Goal: Task Accomplishment & Management: Use online tool/utility

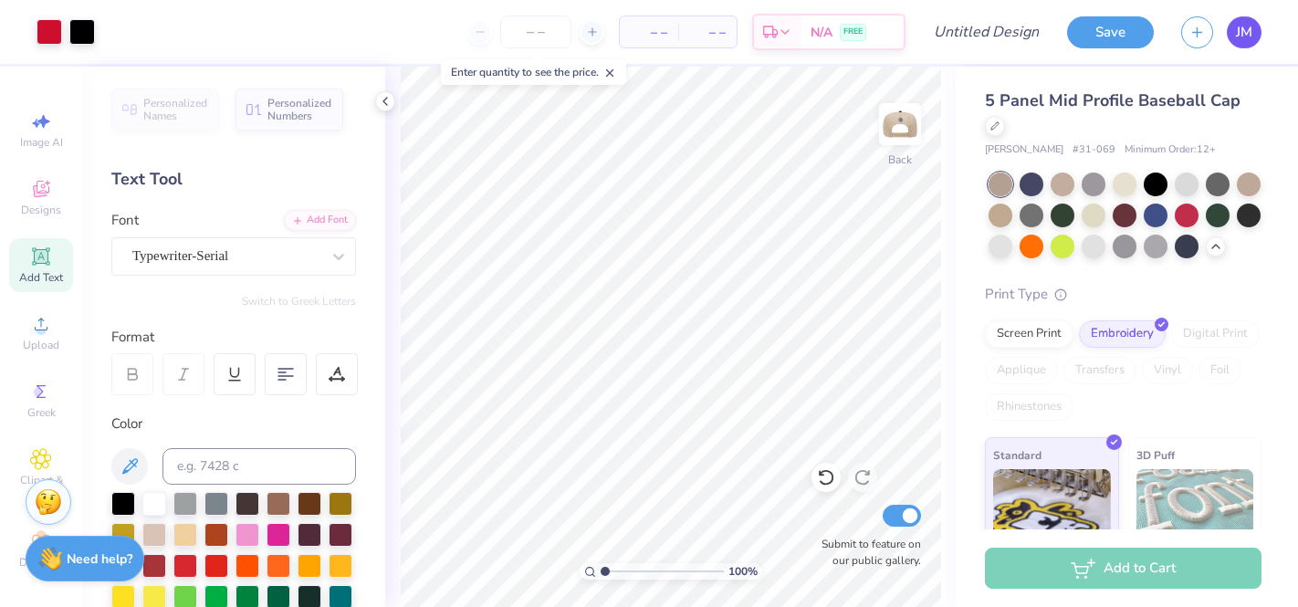
click at [1244, 35] on span "JM" at bounding box center [1244, 32] width 16 height 21
click at [1245, 26] on span "JM" at bounding box center [1244, 32] width 16 height 21
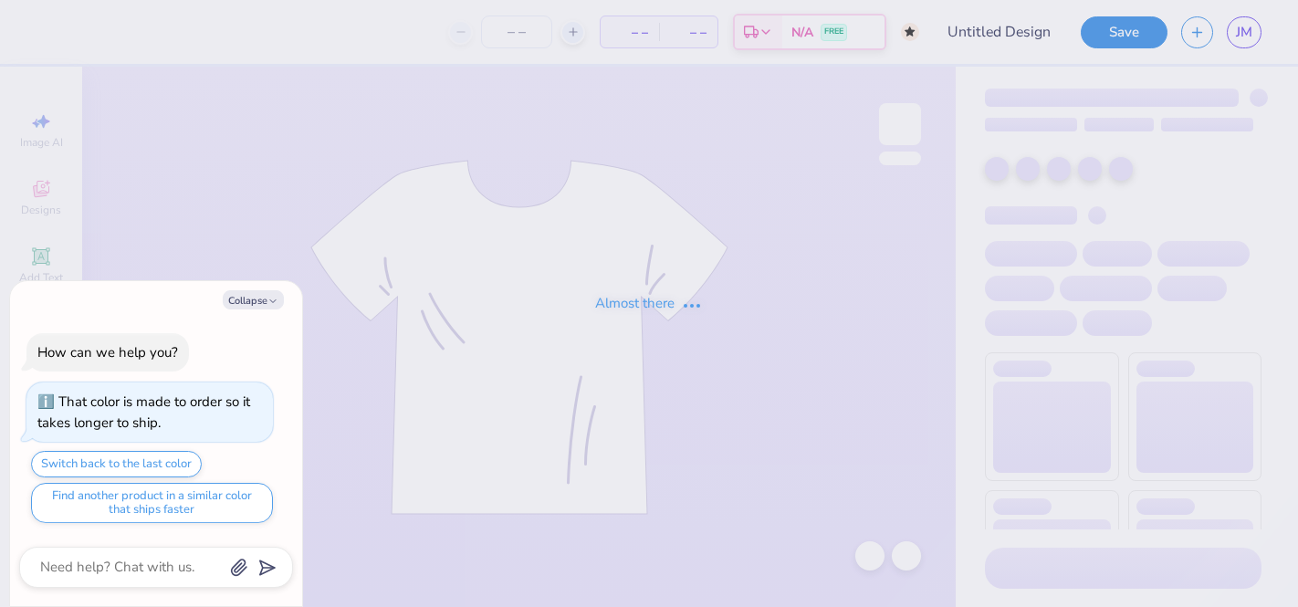
type textarea "x"
type input "ski tank"
type input "250"
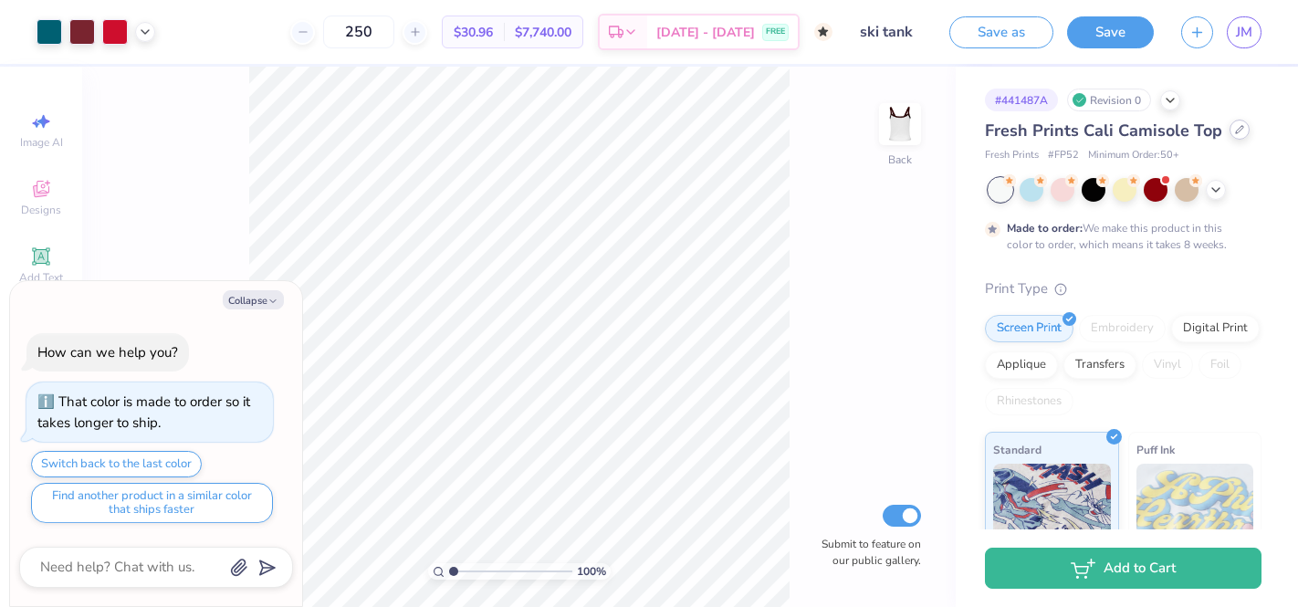
click at [1235, 128] on icon at bounding box center [1239, 129] width 9 height 9
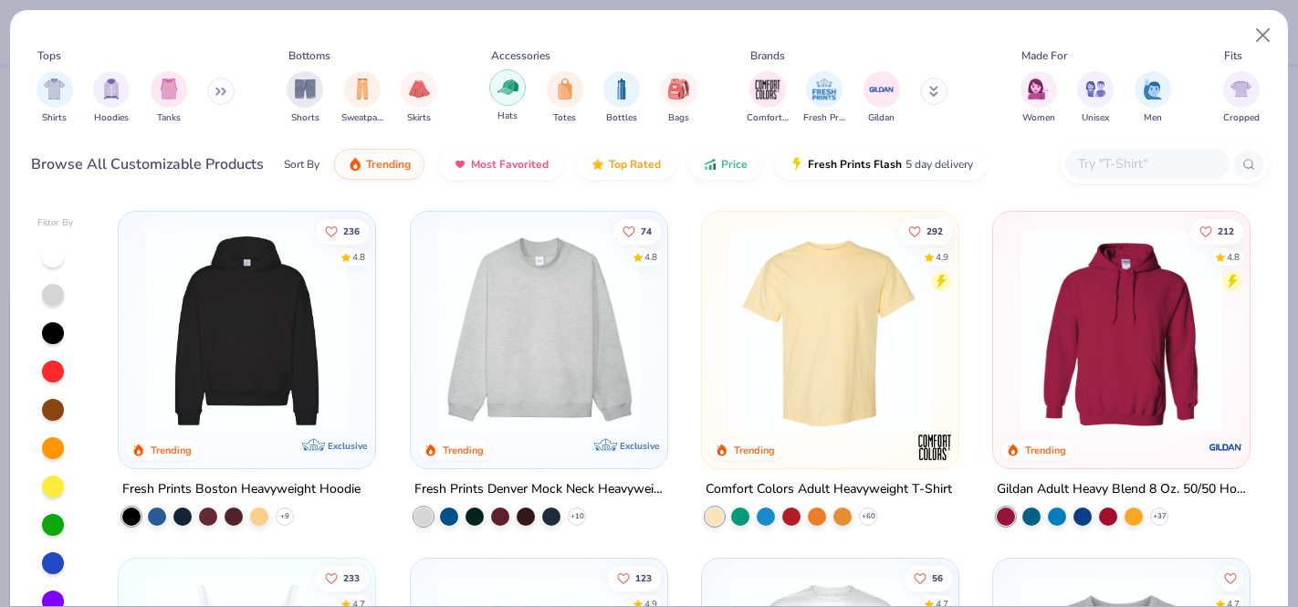
click at [515, 89] on img "filter for Hats" at bounding box center [507, 87] width 21 height 21
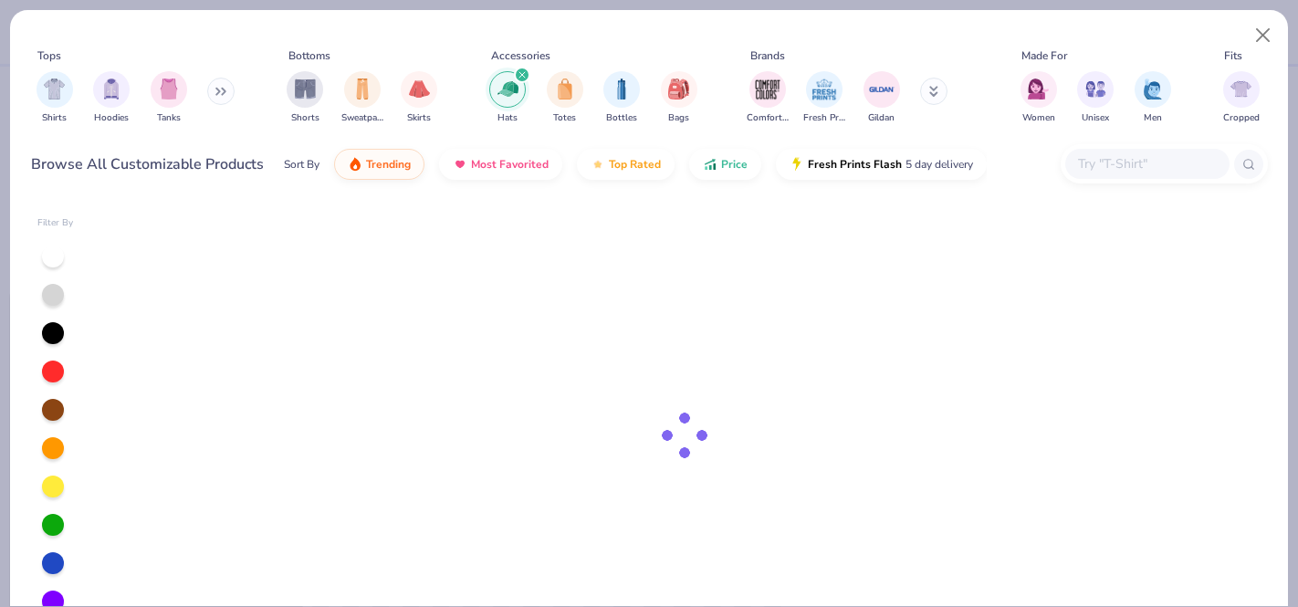
type textarea "x"
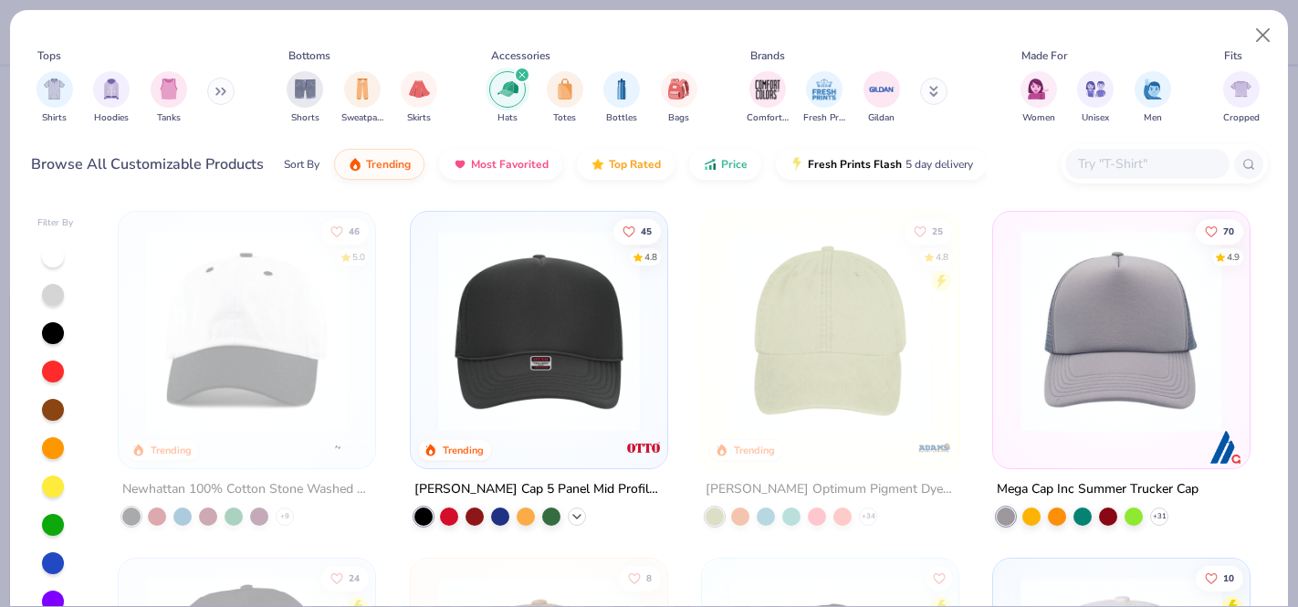
click at [579, 509] on icon at bounding box center [576, 516] width 15 height 15
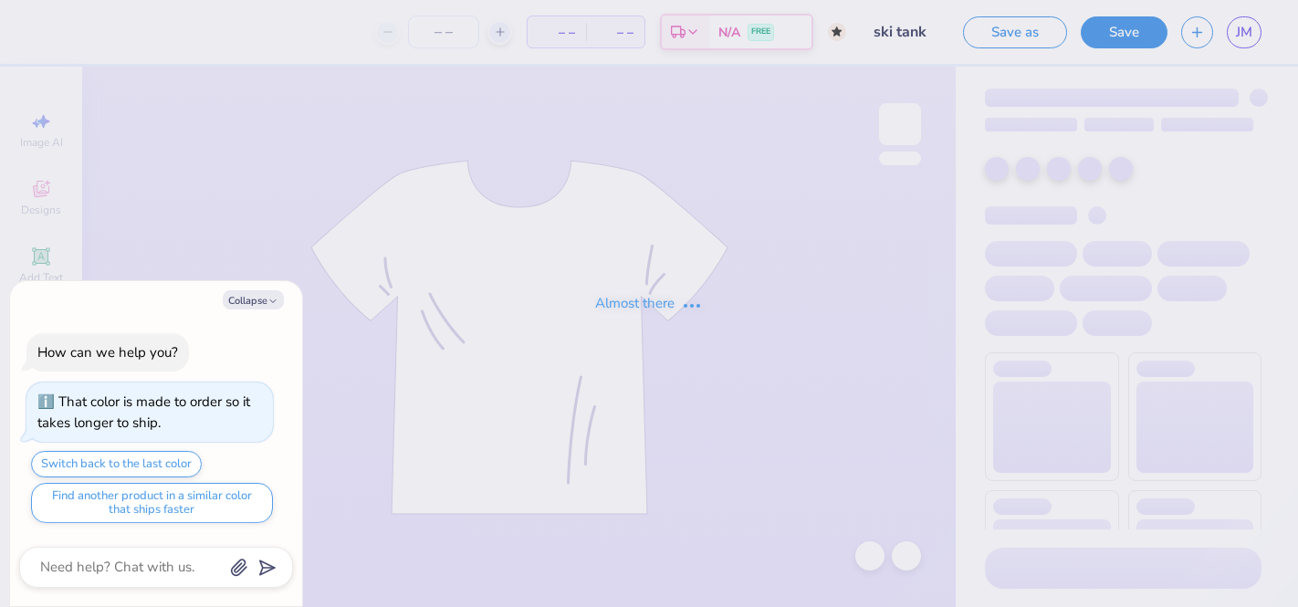
type textarea "x"
type input "250"
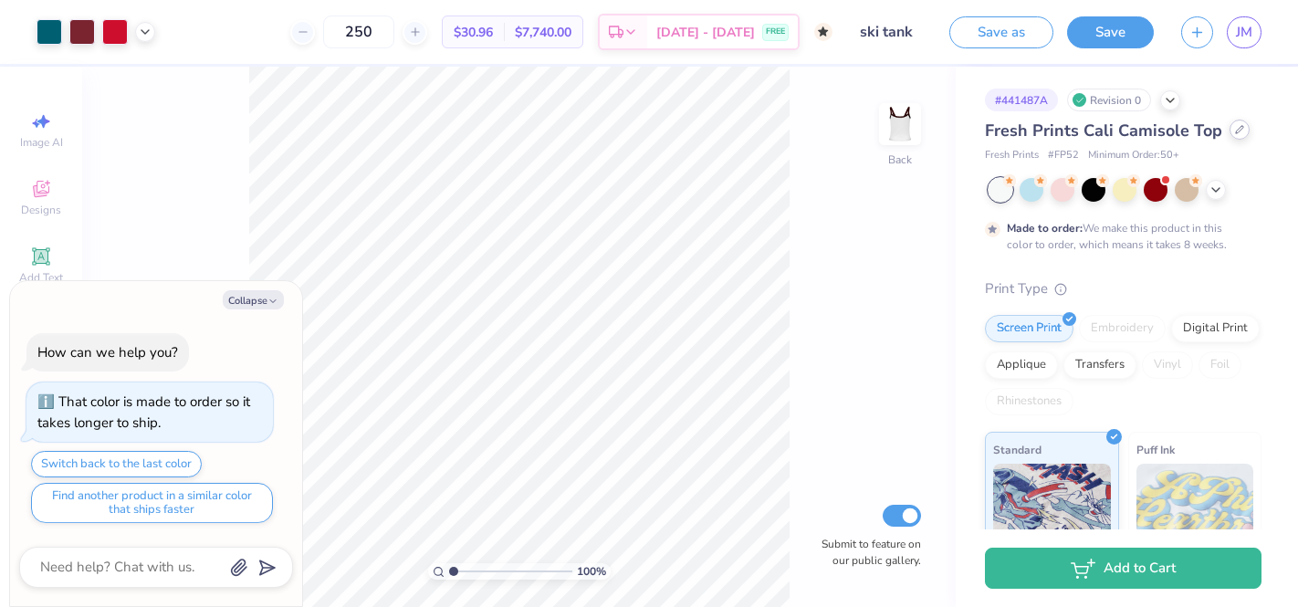
click at [1231, 135] on div at bounding box center [1239, 130] width 20 height 20
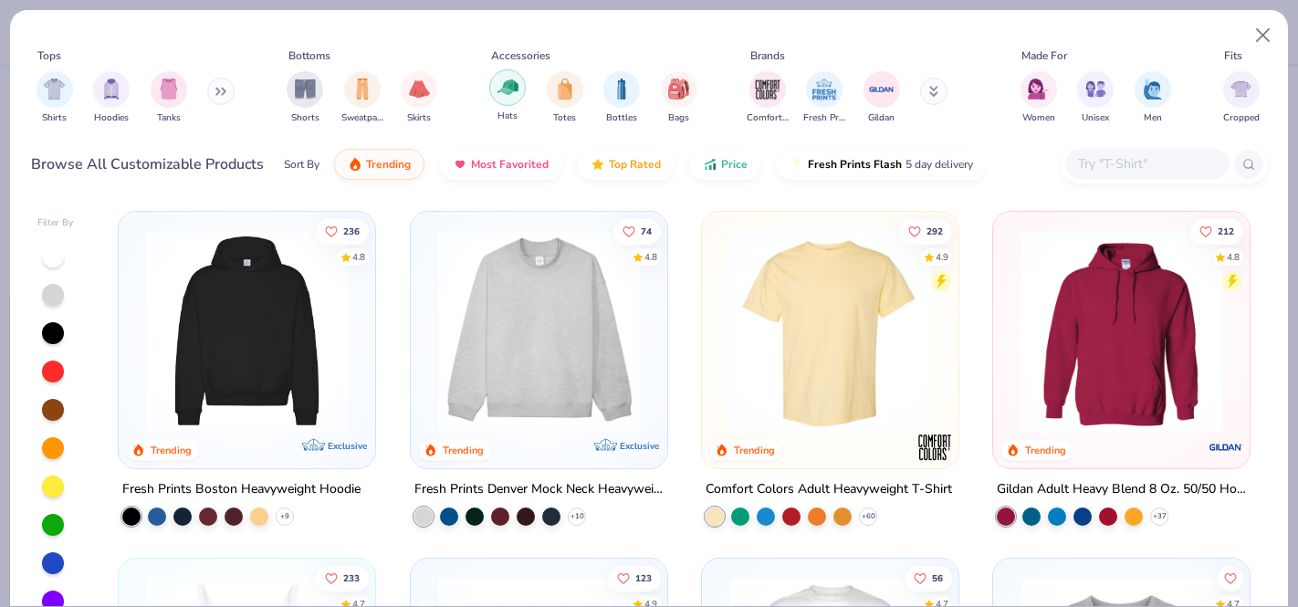
click at [497, 98] on div "filter for Hats" at bounding box center [507, 87] width 37 height 37
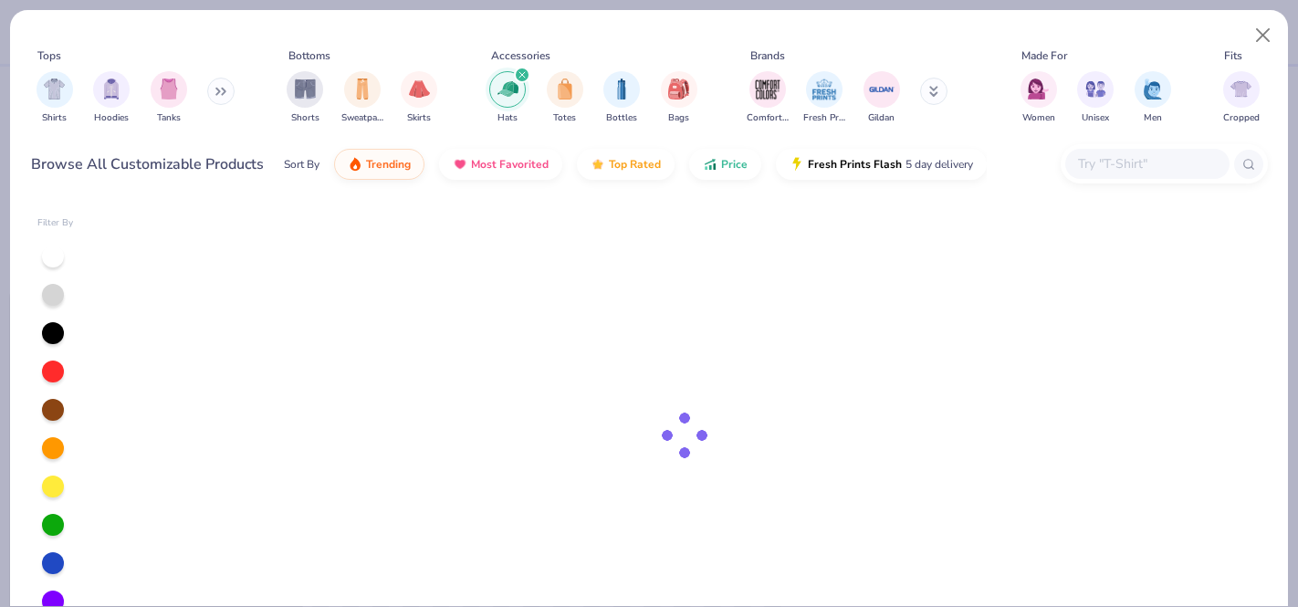
type textarea "x"
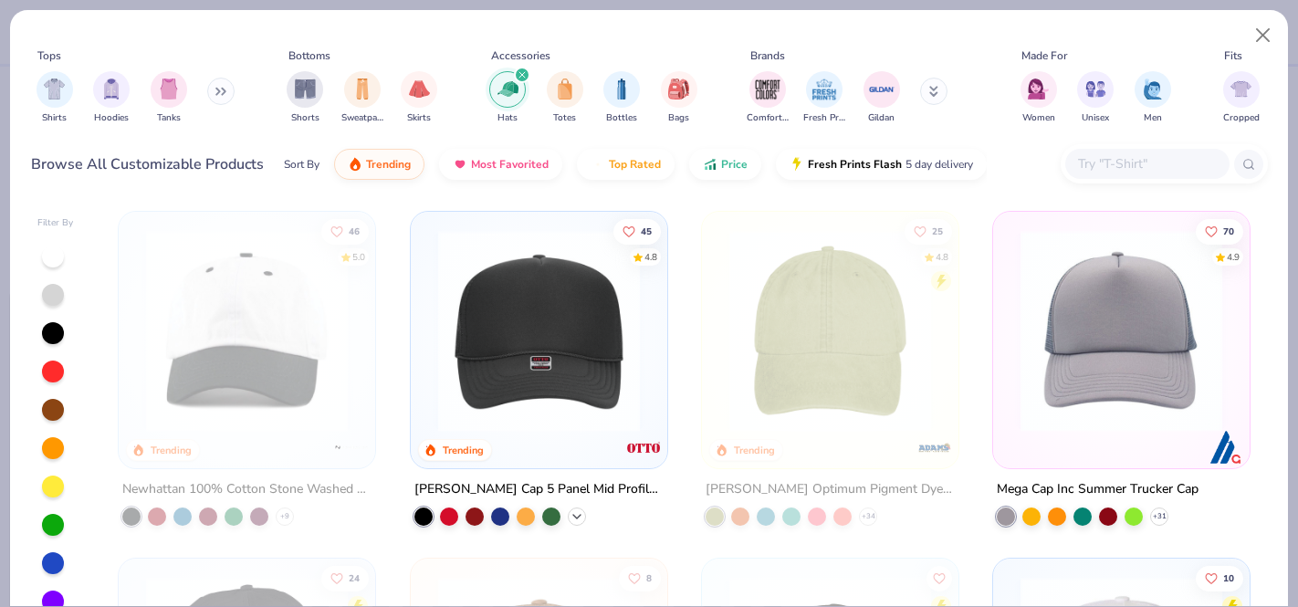
click at [579, 517] on icon at bounding box center [576, 516] width 15 height 15
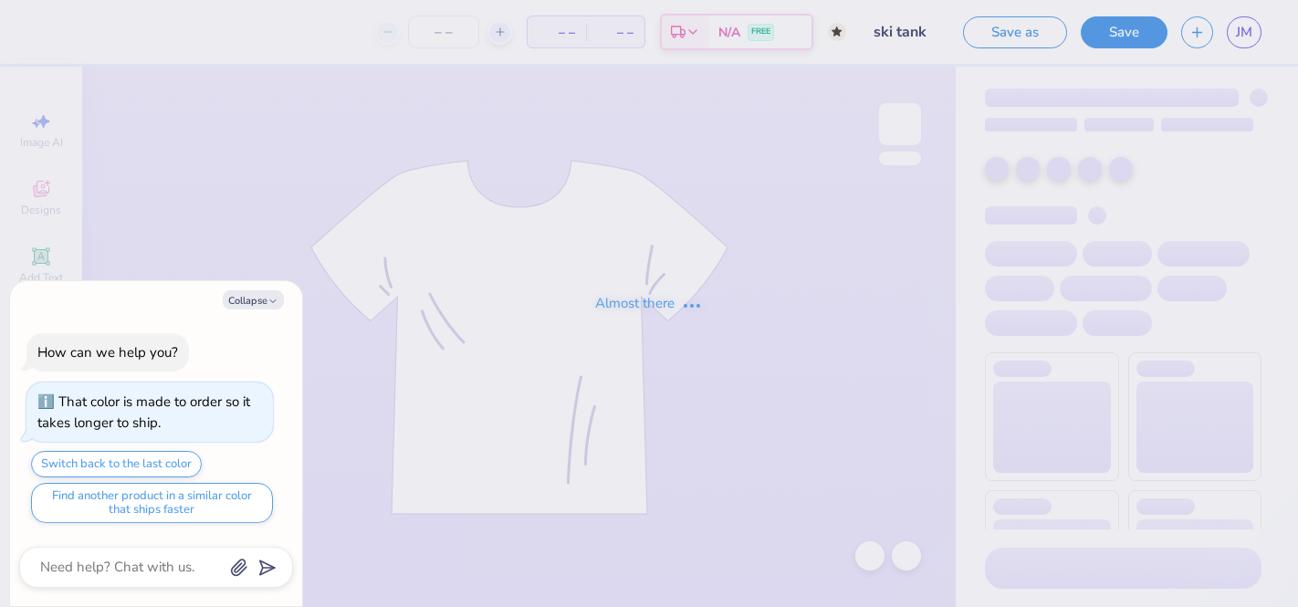
type textarea "x"
type input "250"
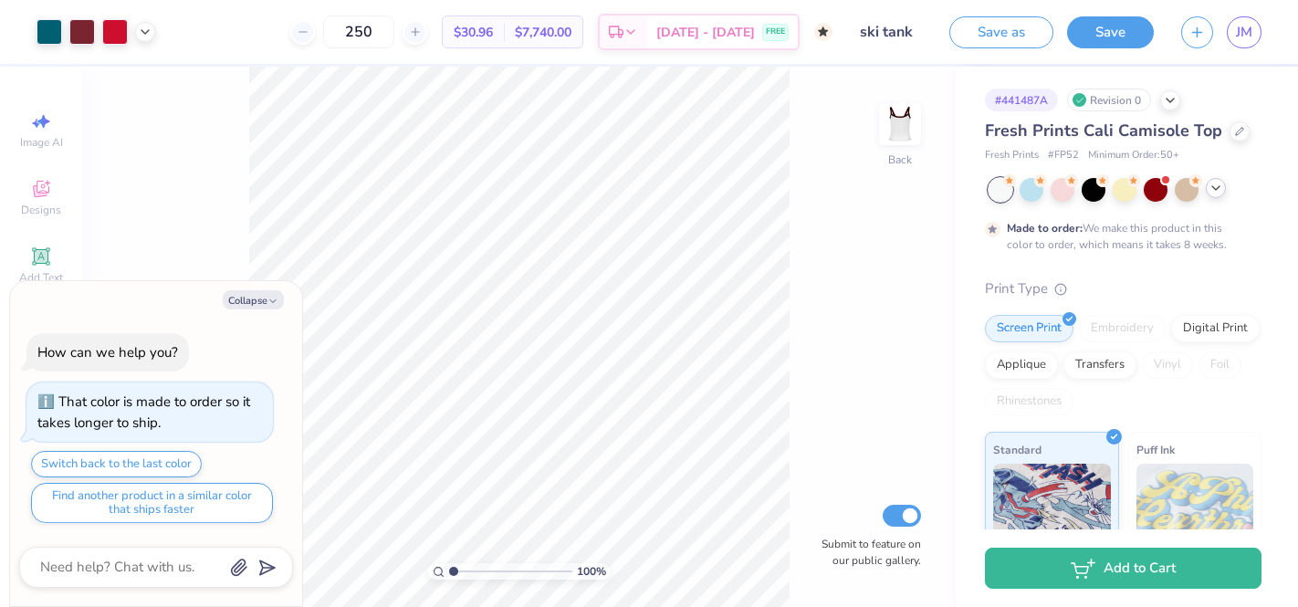
click at [1218, 186] on polyline at bounding box center [1215, 188] width 7 height 4
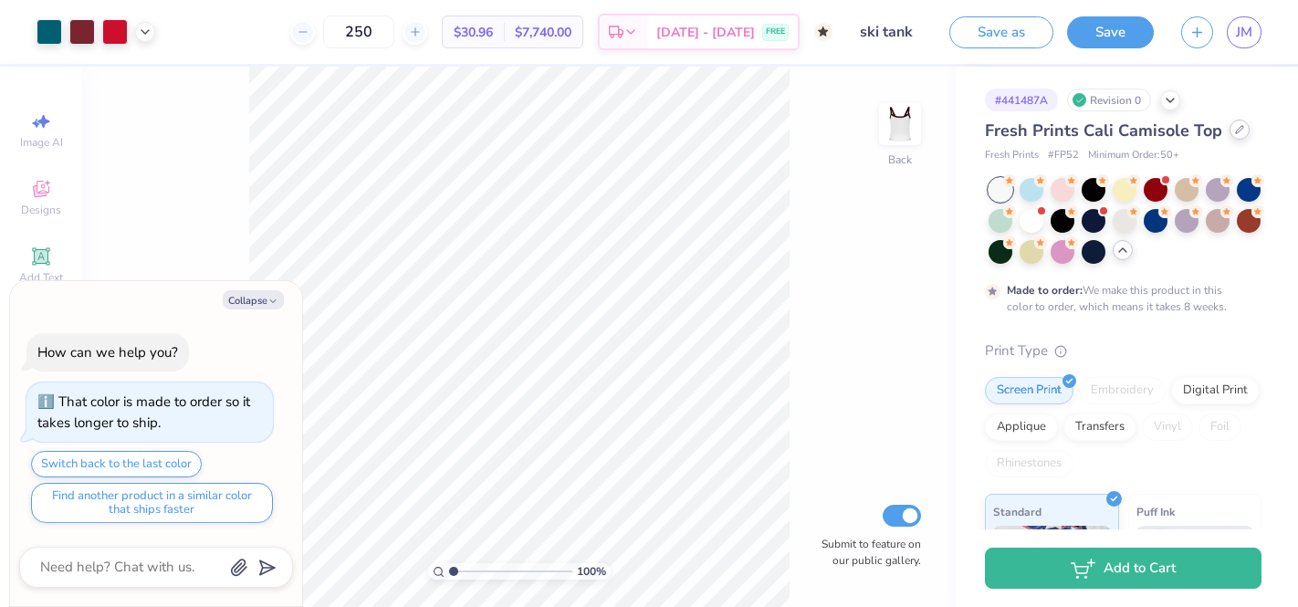
click at [1236, 133] on icon at bounding box center [1239, 129] width 7 height 7
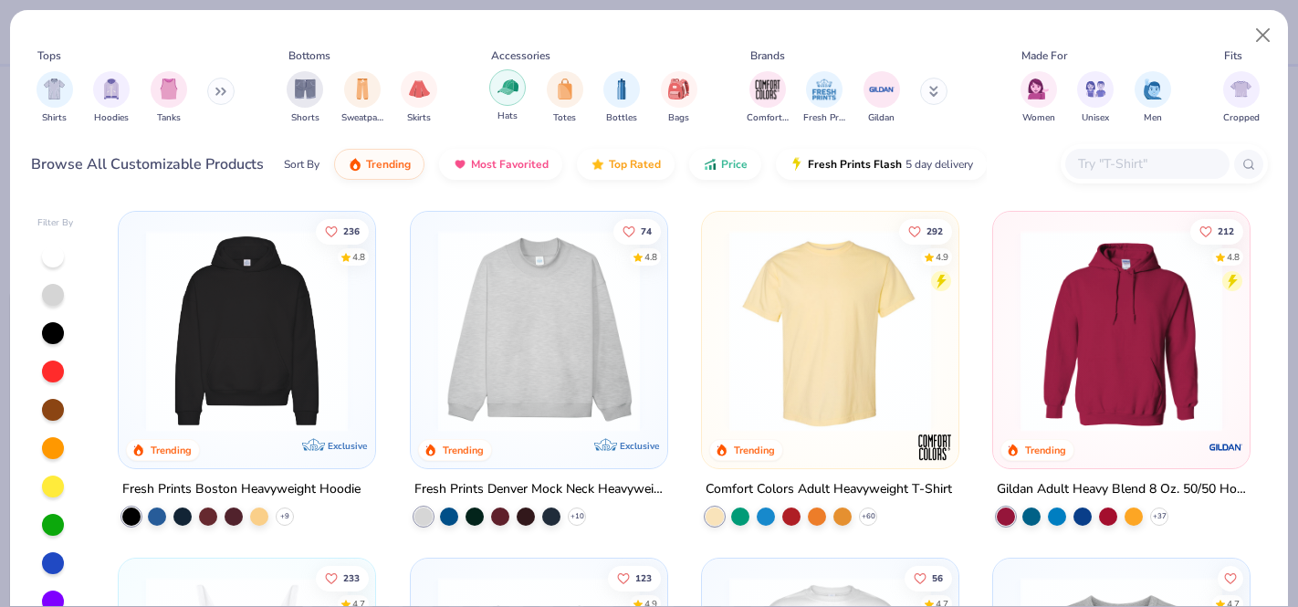
click at [510, 91] on img "filter for Hats" at bounding box center [507, 87] width 21 height 21
type textarea "x"
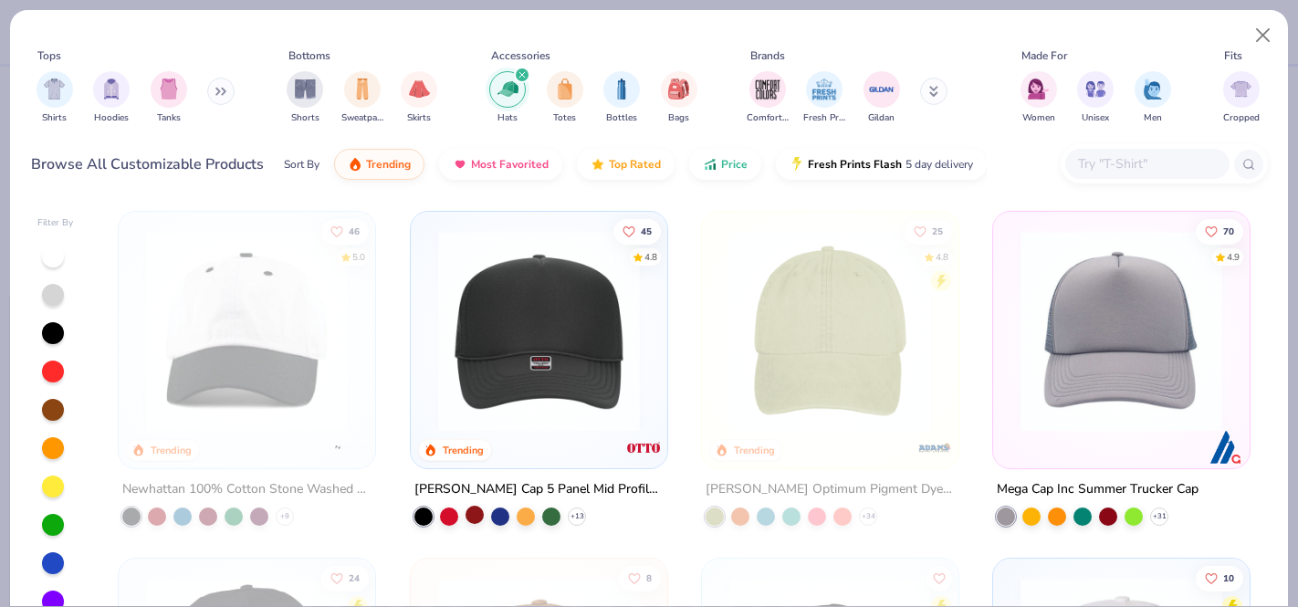
scroll to position [122, 0]
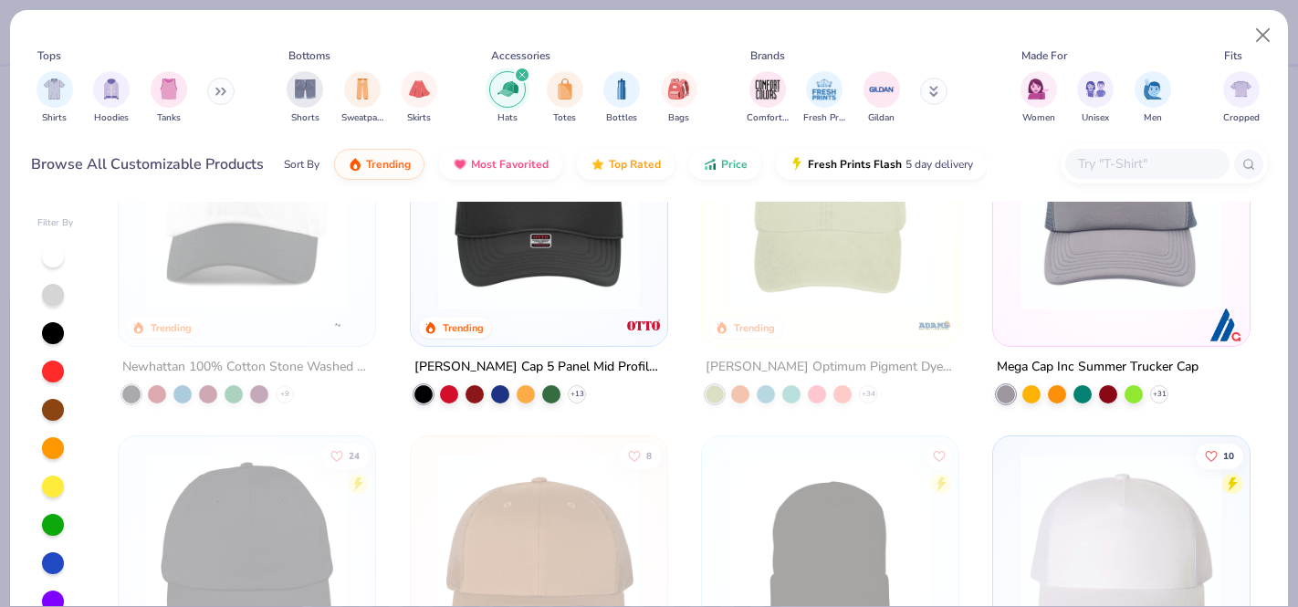
click at [421, 390] on div at bounding box center [423, 394] width 18 height 18
click at [455, 258] on img at bounding box center [539, 209] width 220 height 202
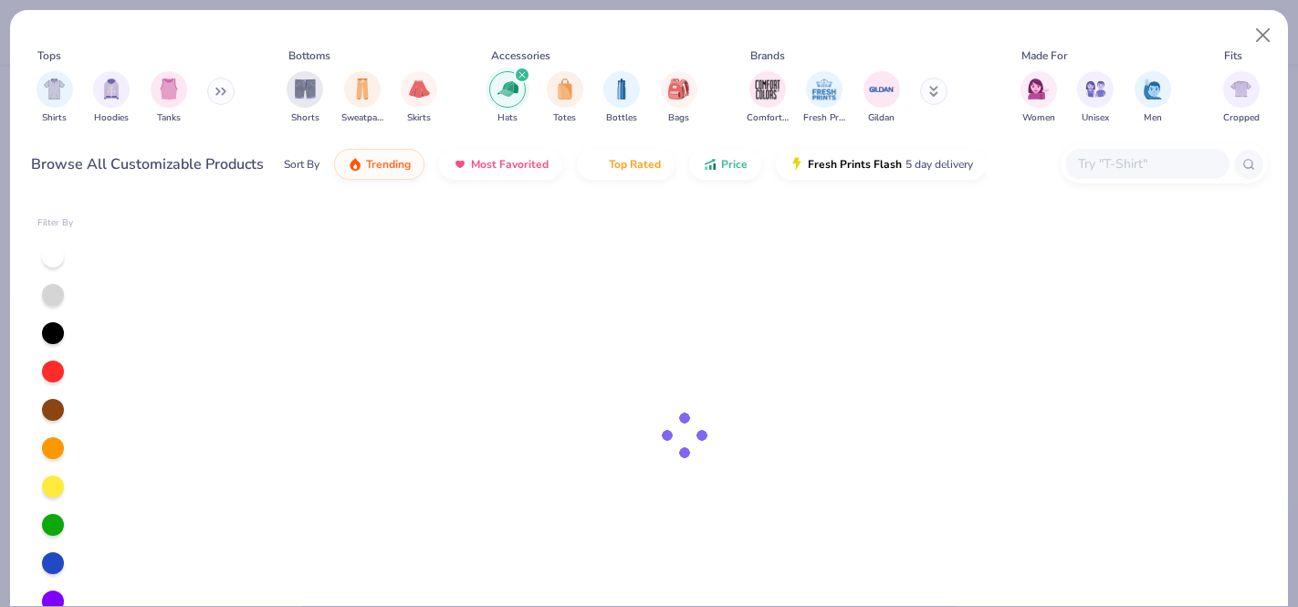
type textarea "x"
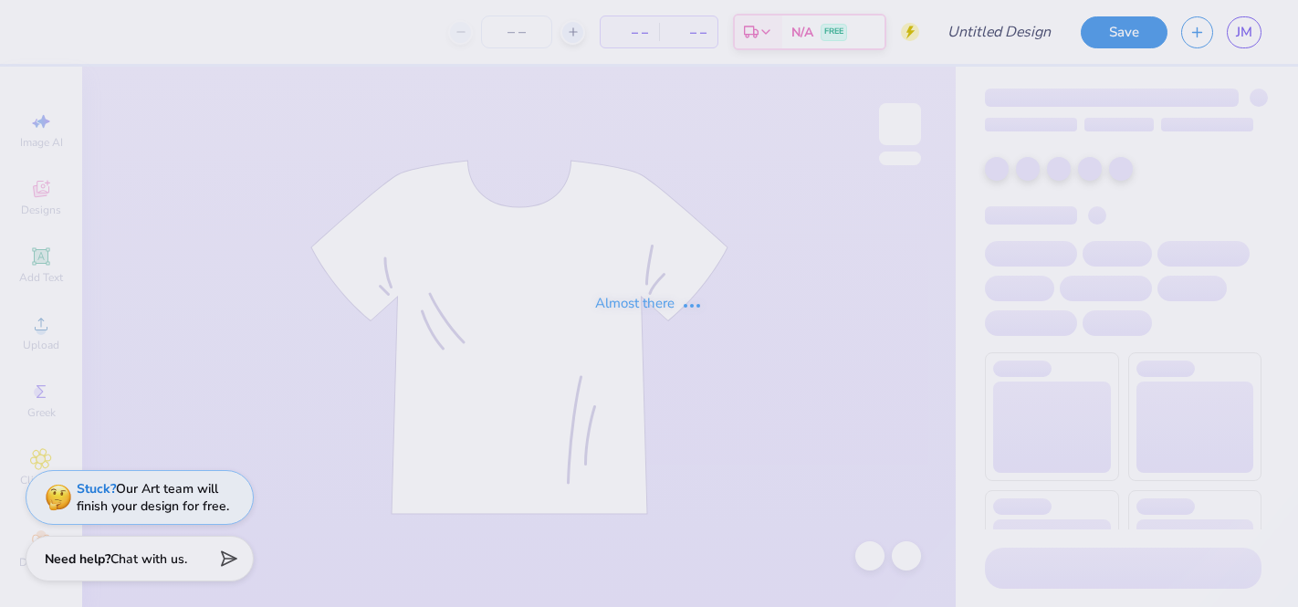
type input "ski tank"
type input "250"
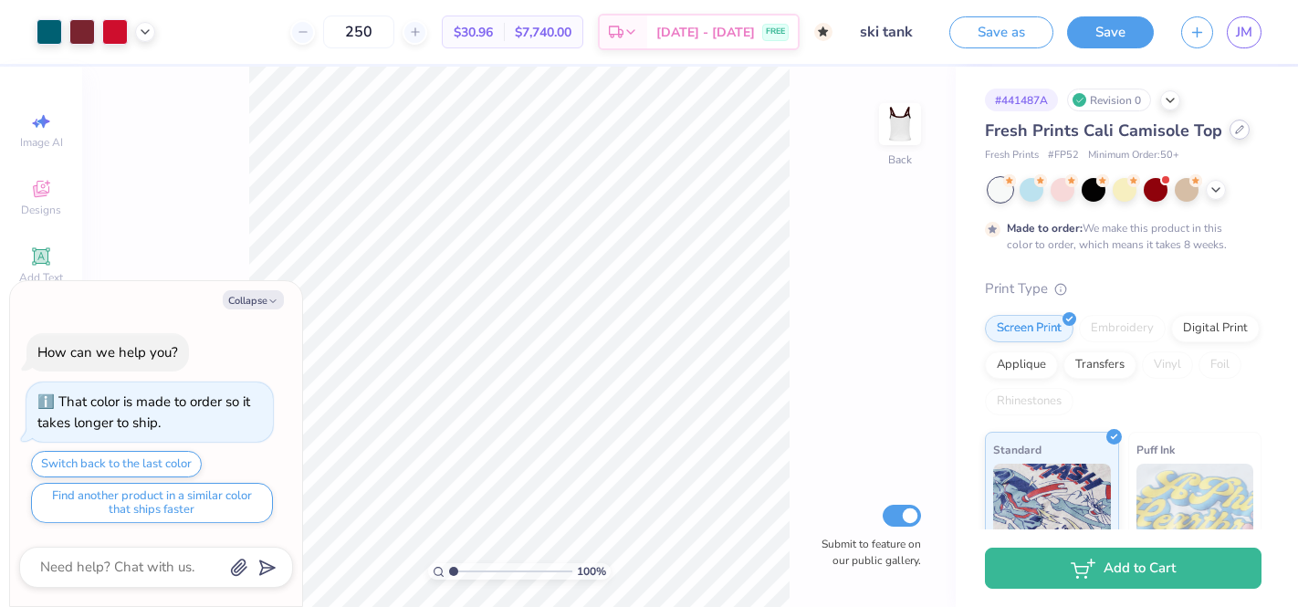
click at [1234, 121] on div at bounding box center [1239, 130] width 20 height 20
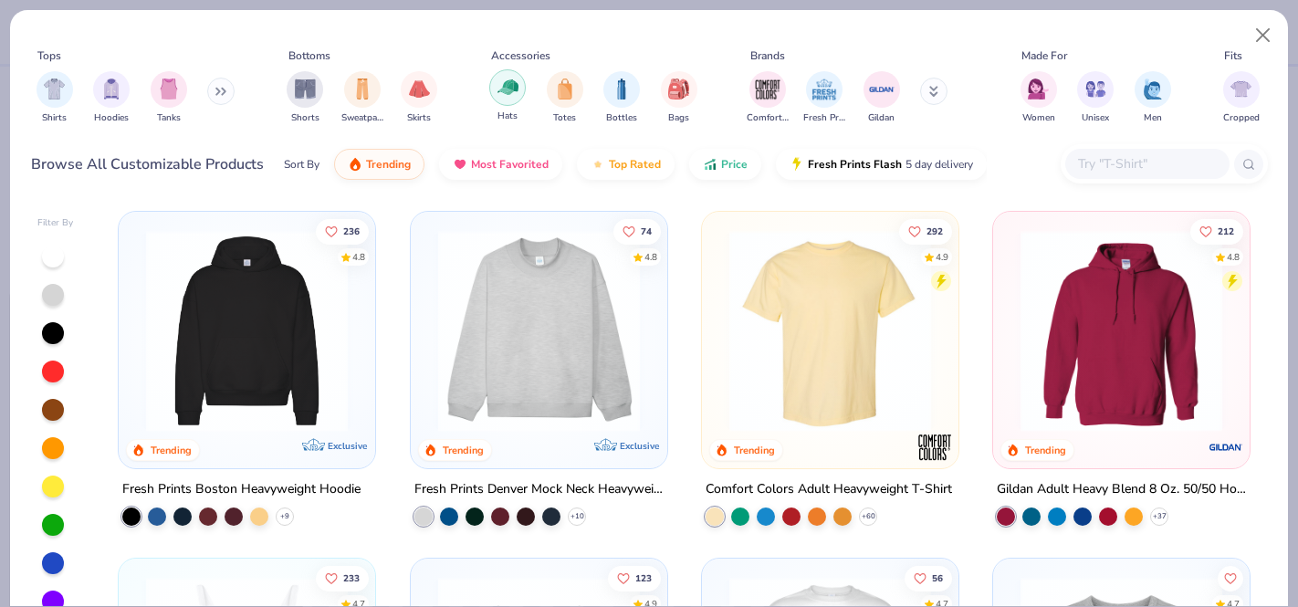
click at [510, 99] on div "filter for Hats" at bounding box center [507, 87] width 37 height 37
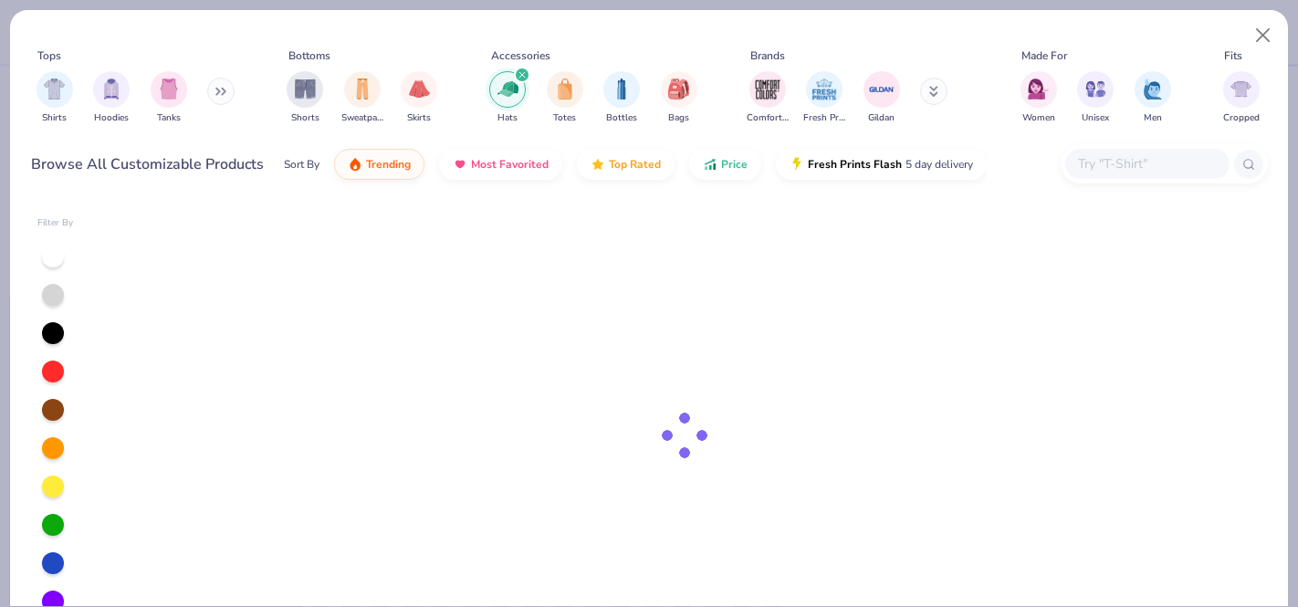
type textarea "x"
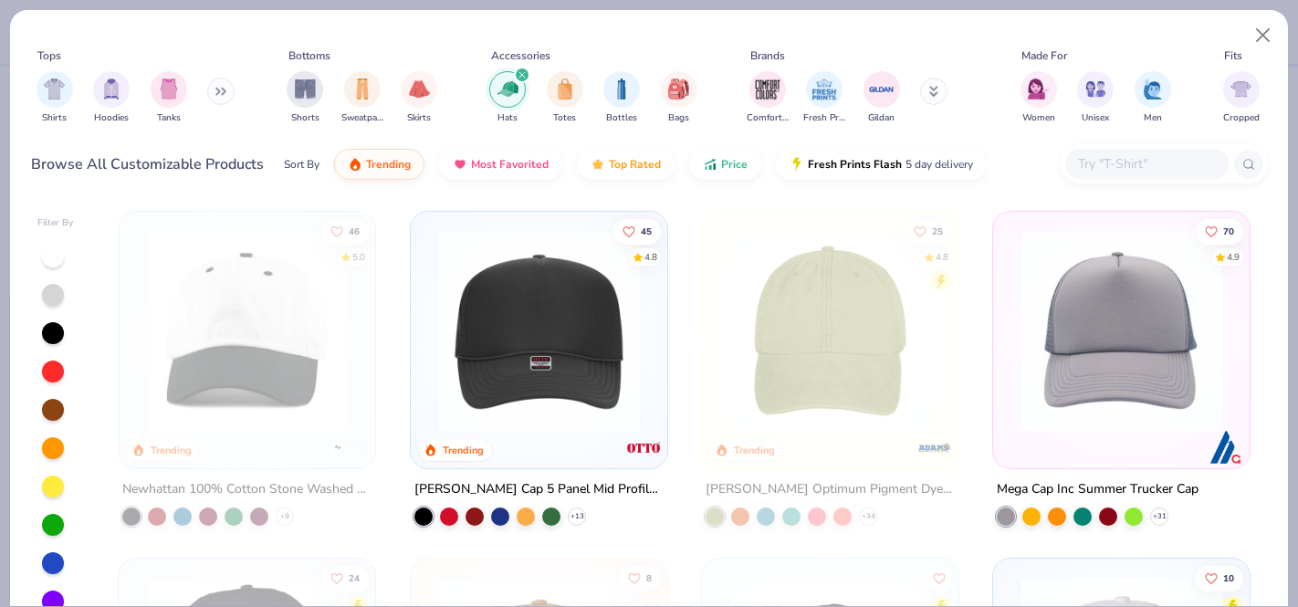
click at [560, 293] on img at bounding box center [539, 331] width 220 height 202
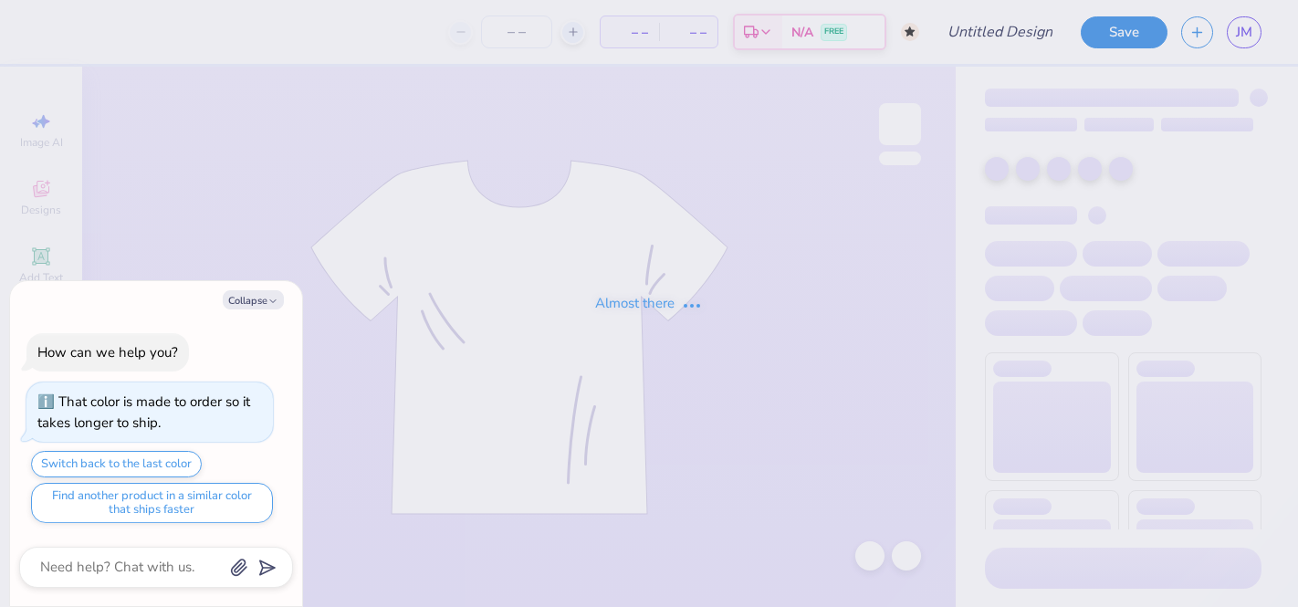
type textarea "x"
type input "ski tank"
type input "250"
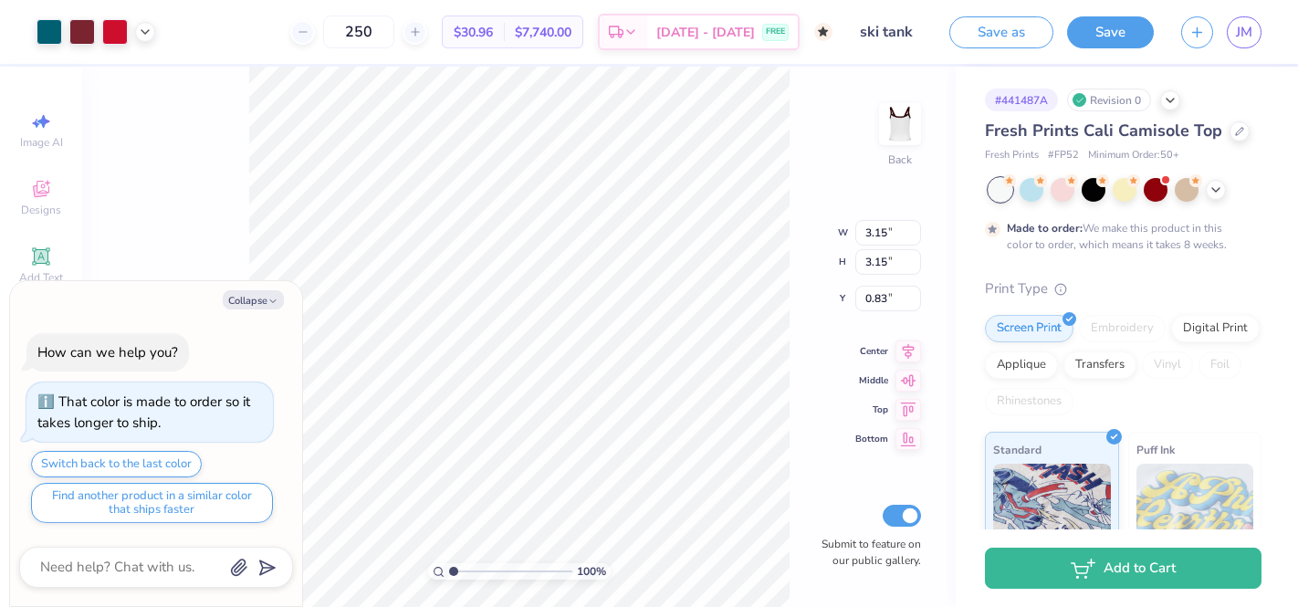
click at [138, 182] on div "100 % Back W 3.15 3.15 " H 3.15 3.15 " Y 0.83 0.83 " Center Middle Top Bottom S…" at bounding box center [518, 337] width 873 height 540
click at [245, 299] on button "Collapse" at bounding box center [253, 299] width 61 height 19
type textarea "x"
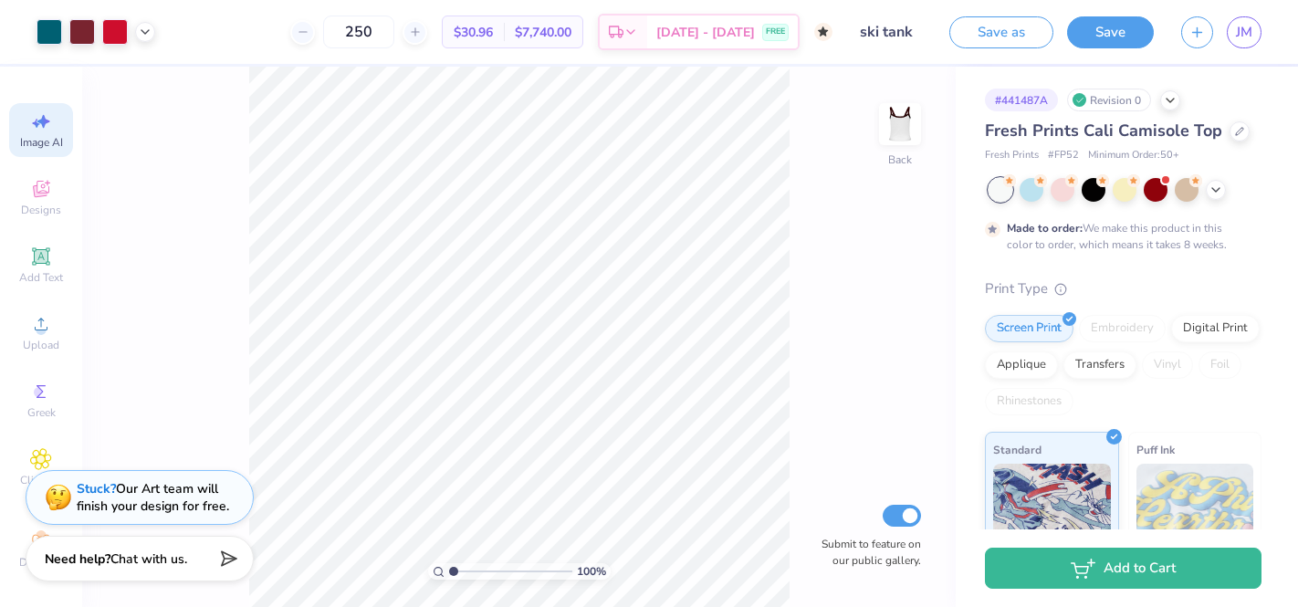
click at [52, 146] on span "Image AI" at bounding box center [41, 142] width 43 height 15
select select "4"
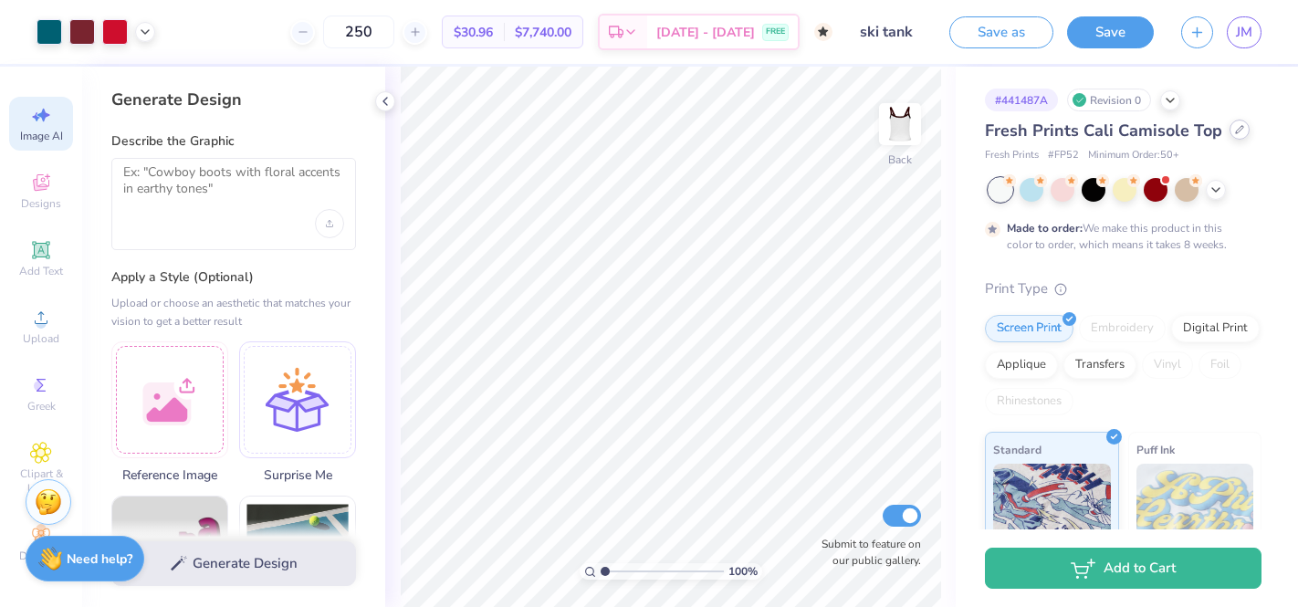
click at [1238, 138] on div at bounding box center [1239, 130] width 20 height 20
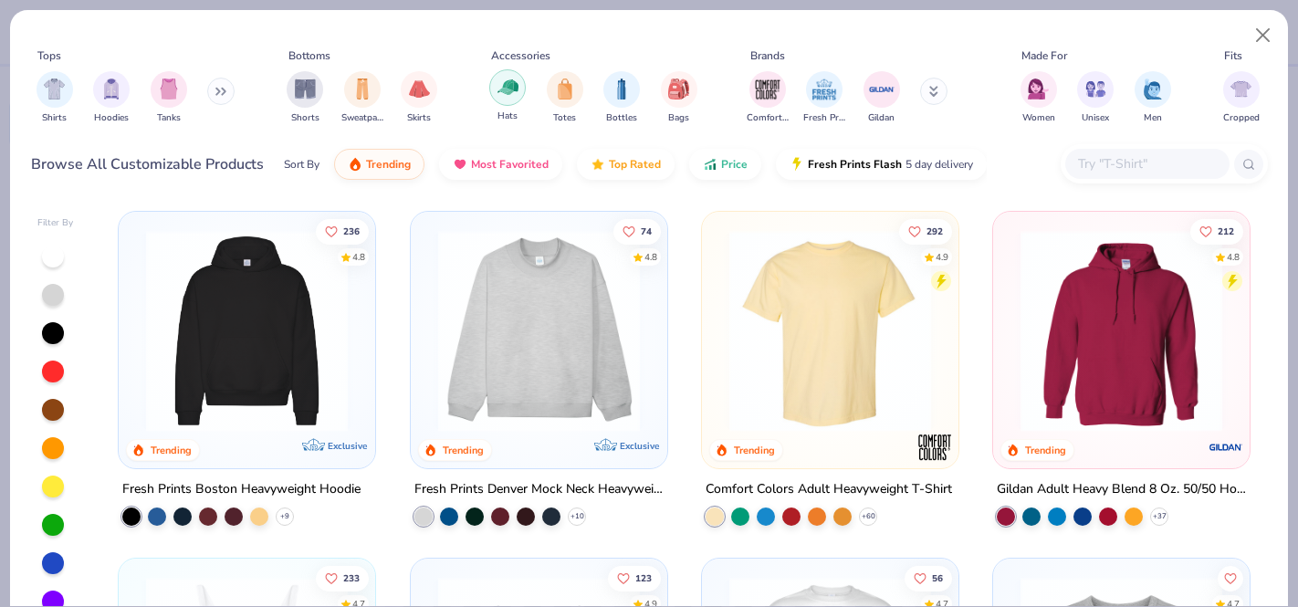
click at [498, 92] on img "filter for Hats" at bounding box center [507, 87] width 21 height 21
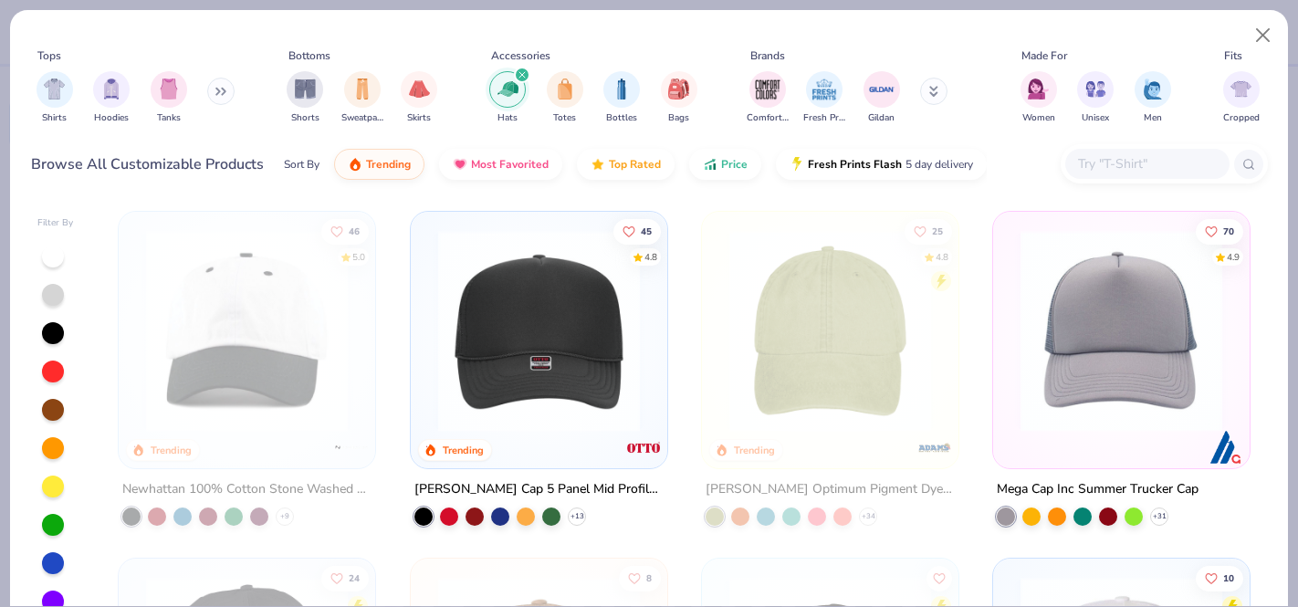
click at [1062, 367] on img at bounding box center [1121, 331] width 220 height 202
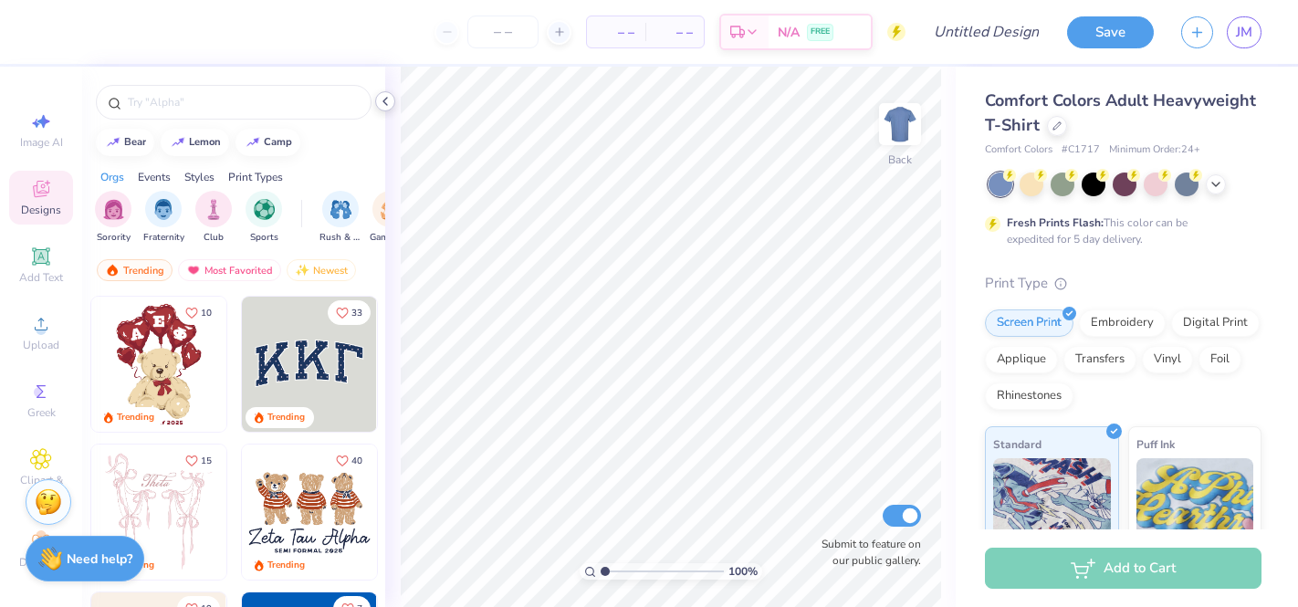
click at [384, 99] on polyline at bounding box center [385, 101] width 4 height 7
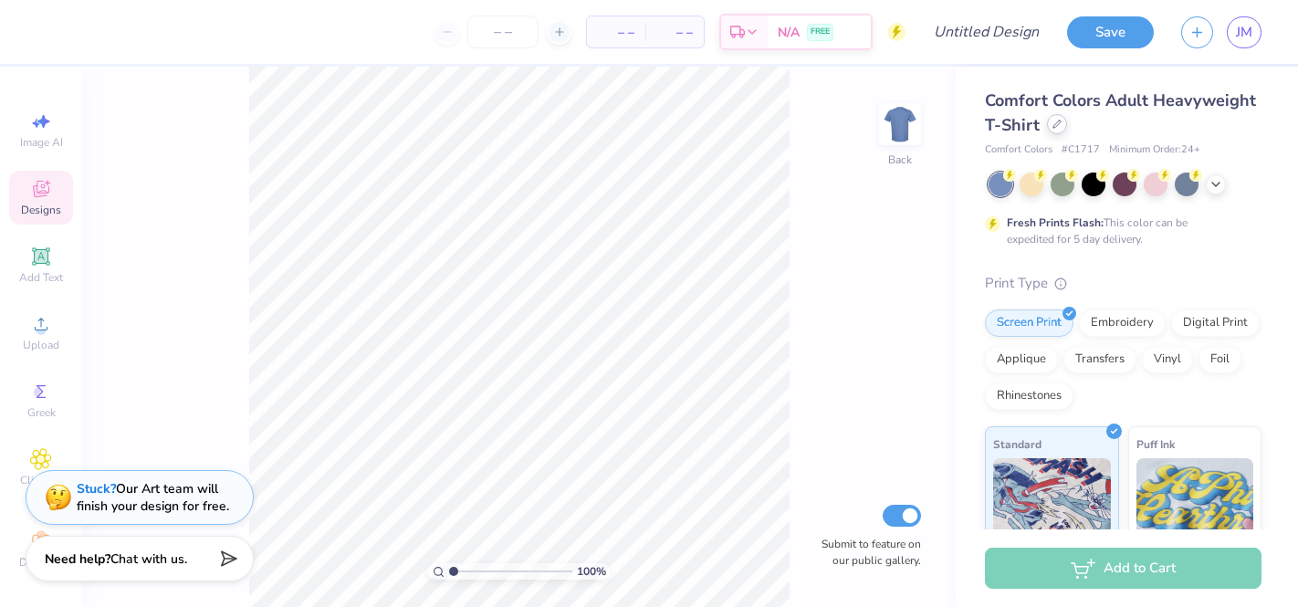
click at [1061, 128] on div at bounding box center [1057, 124] width 20 height 20
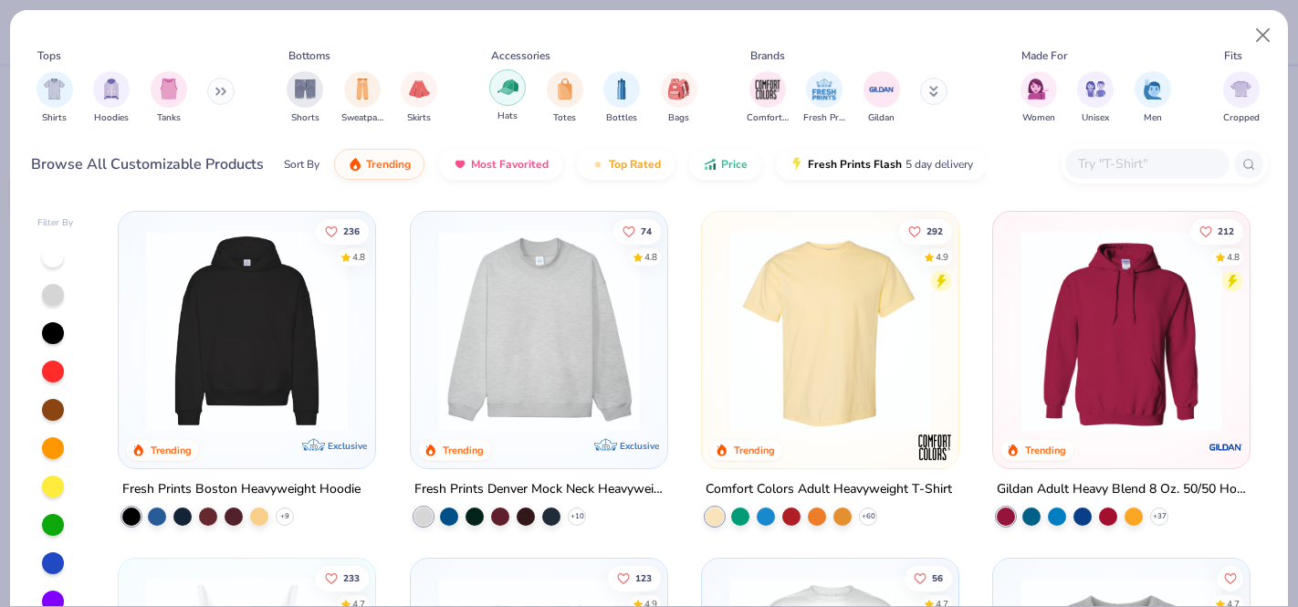
click at [501, 97] on img "filter for Hats" at bounding box center [507, 87] width 21 height 21
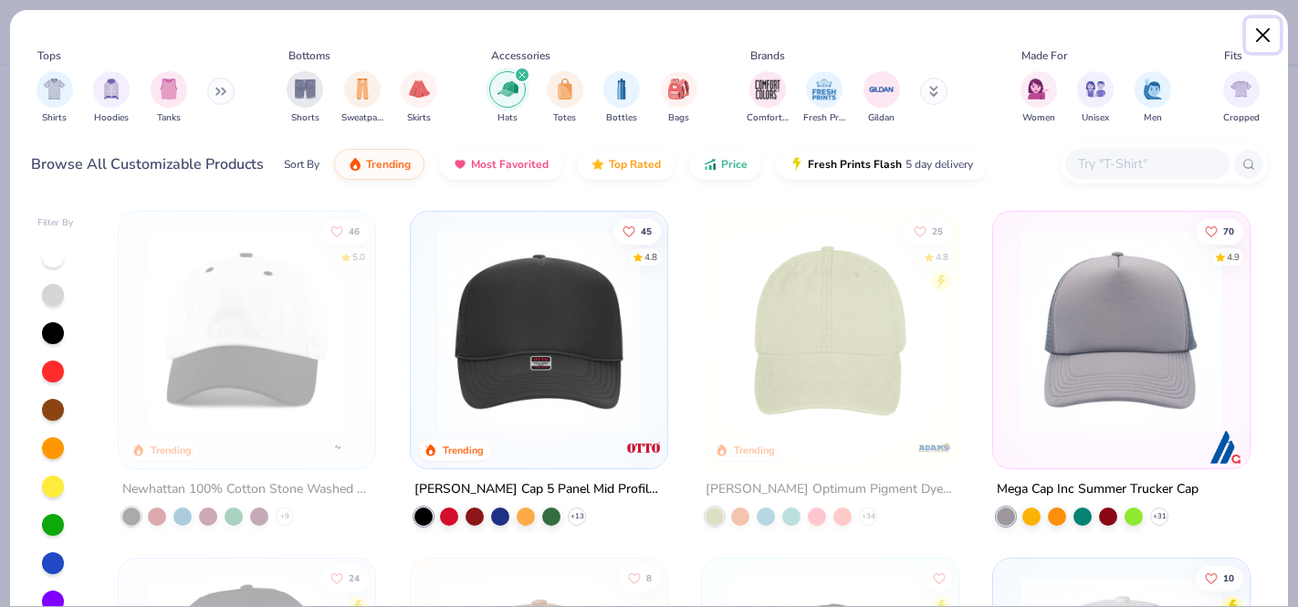
click at [1267, 37] on button "Close" at bounding box center [1263, 35] width 35 height 35
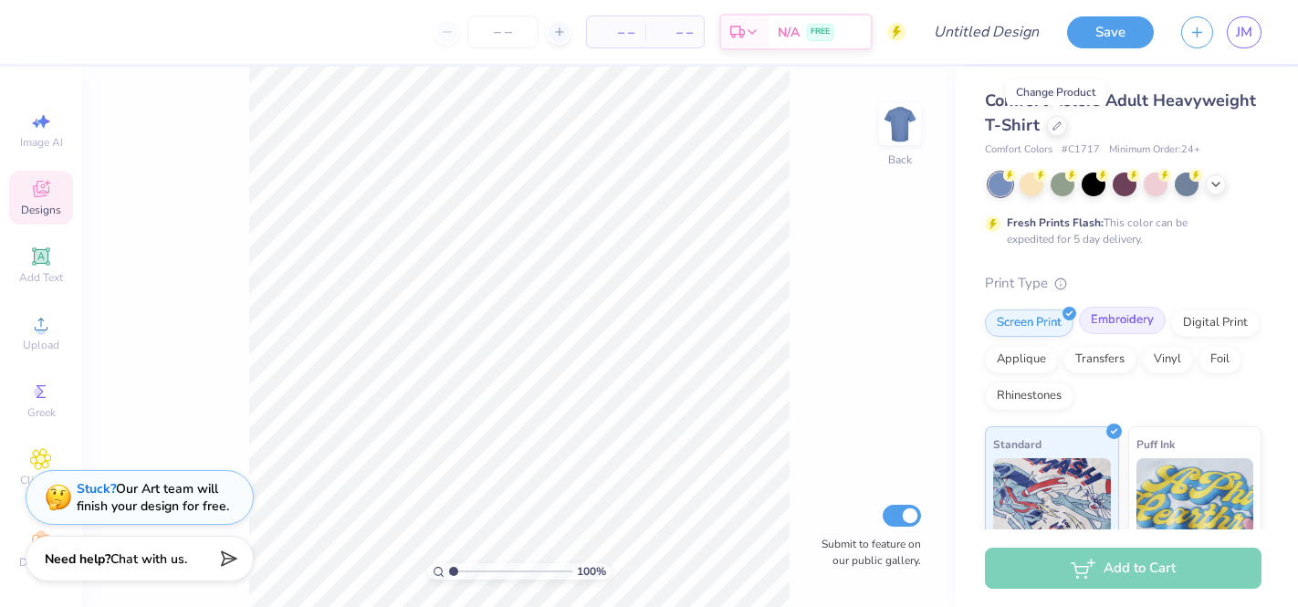
click at [1108, 317] on div "Embroidery" at bounding box center [1122, 320] width 87 height 27
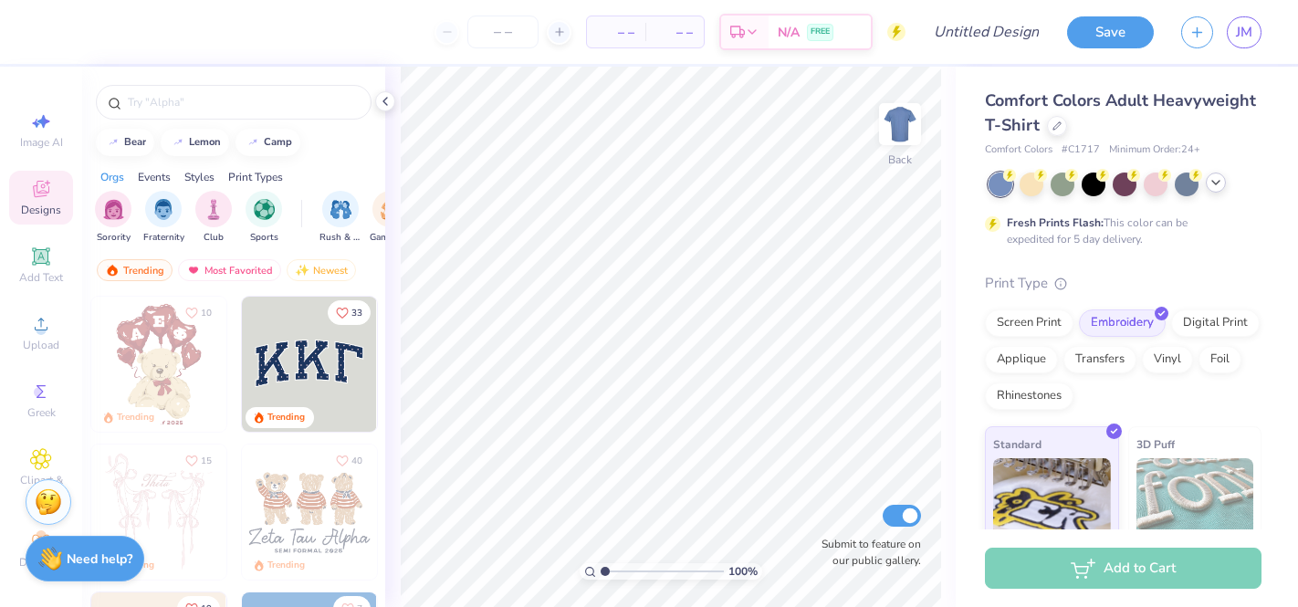
click at [1211, 181] on icon at bounding box center [1215, 182] width 15 height 15
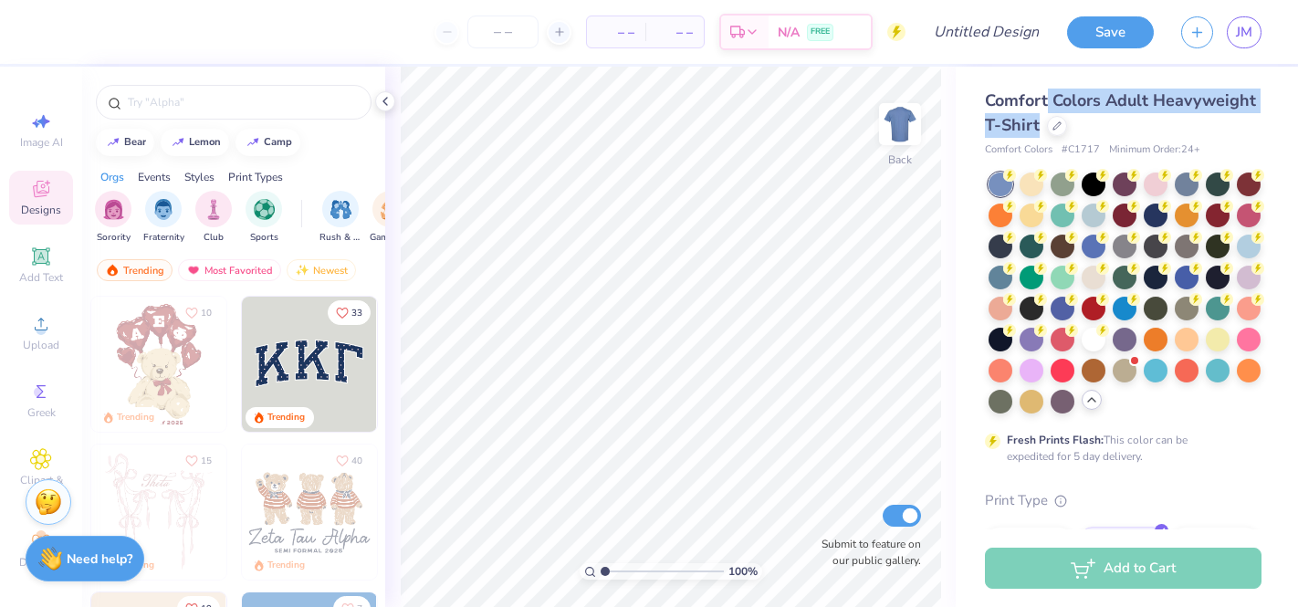
click at [1048, 113] on div "Comfort Colors Adult Heavyweight T-Shirt" at bounding box center [1123, 113] width 277 height 49
click at [1055, 128] on icon at bounding box center [1056, 124] width 9 height 9
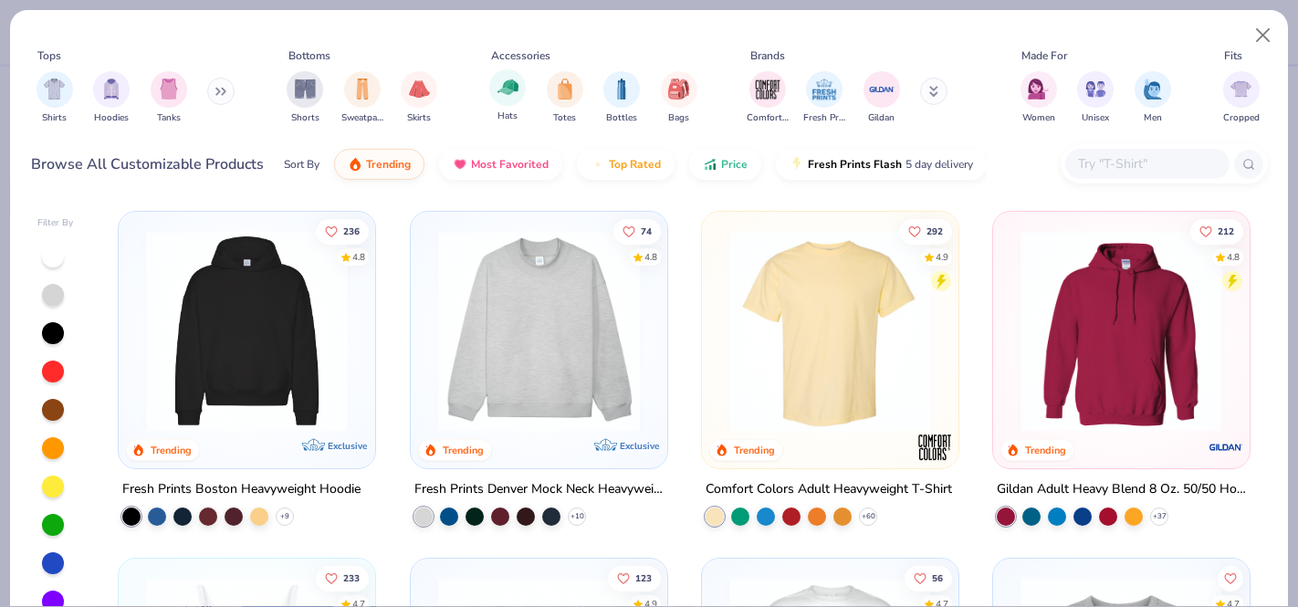
scroll to position [33, 0]
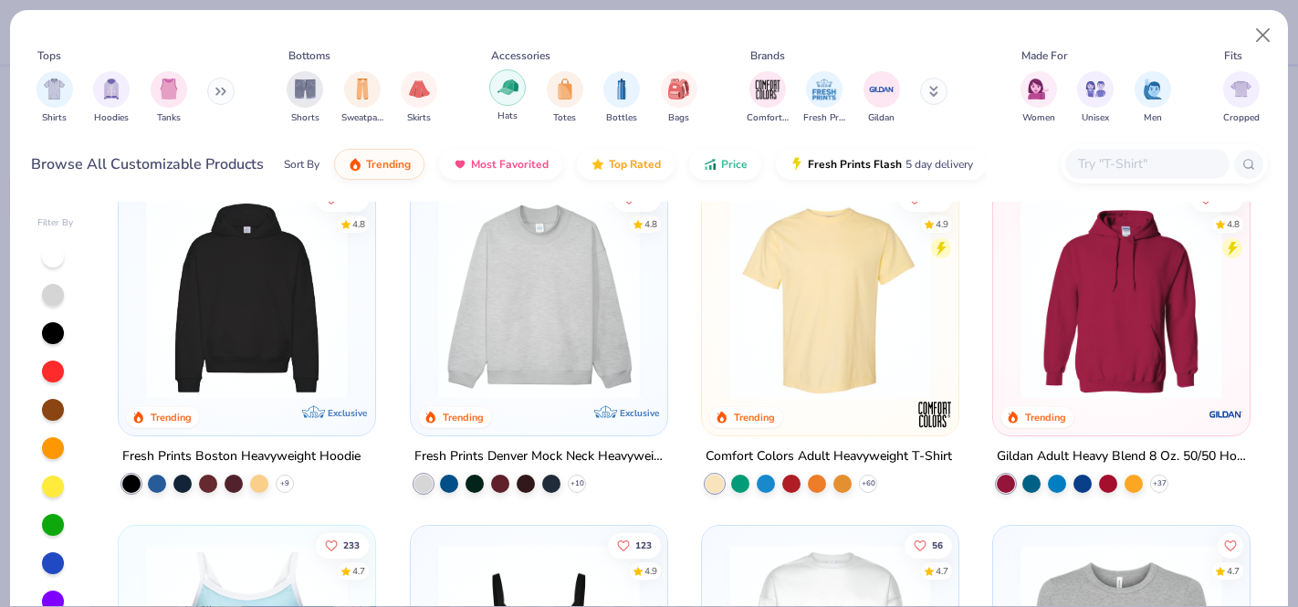
click at [502, 83] on img "filter for Hats" at bounding box center [507, 87] width 21 height 21
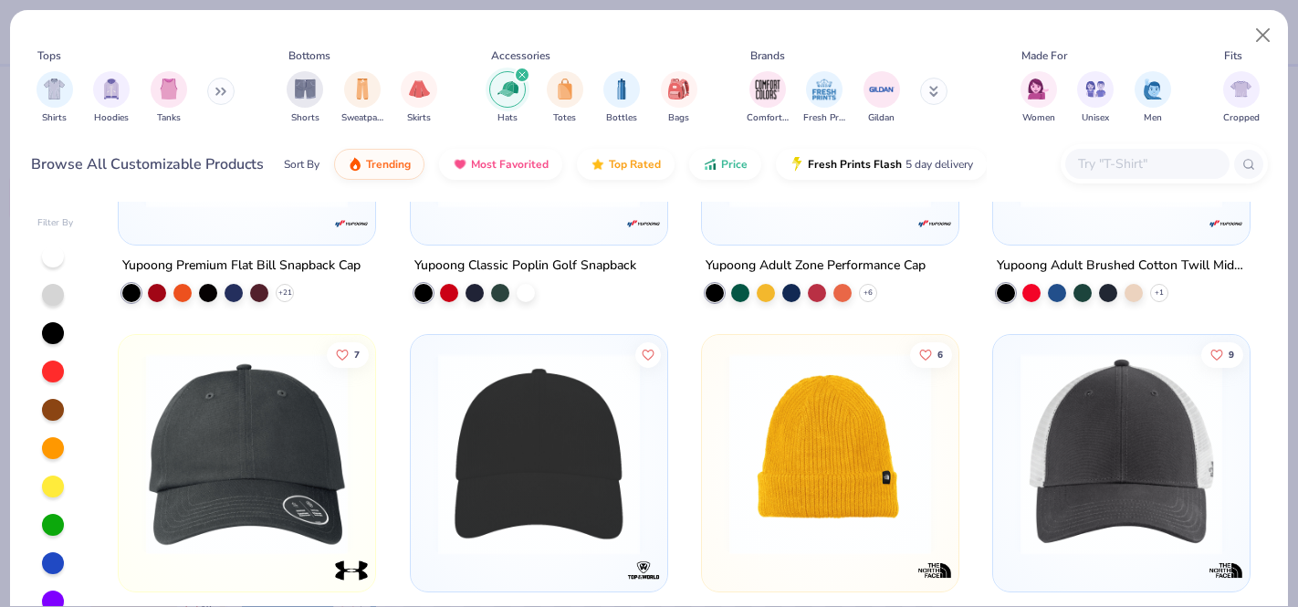
scroll to position [3972, 0]
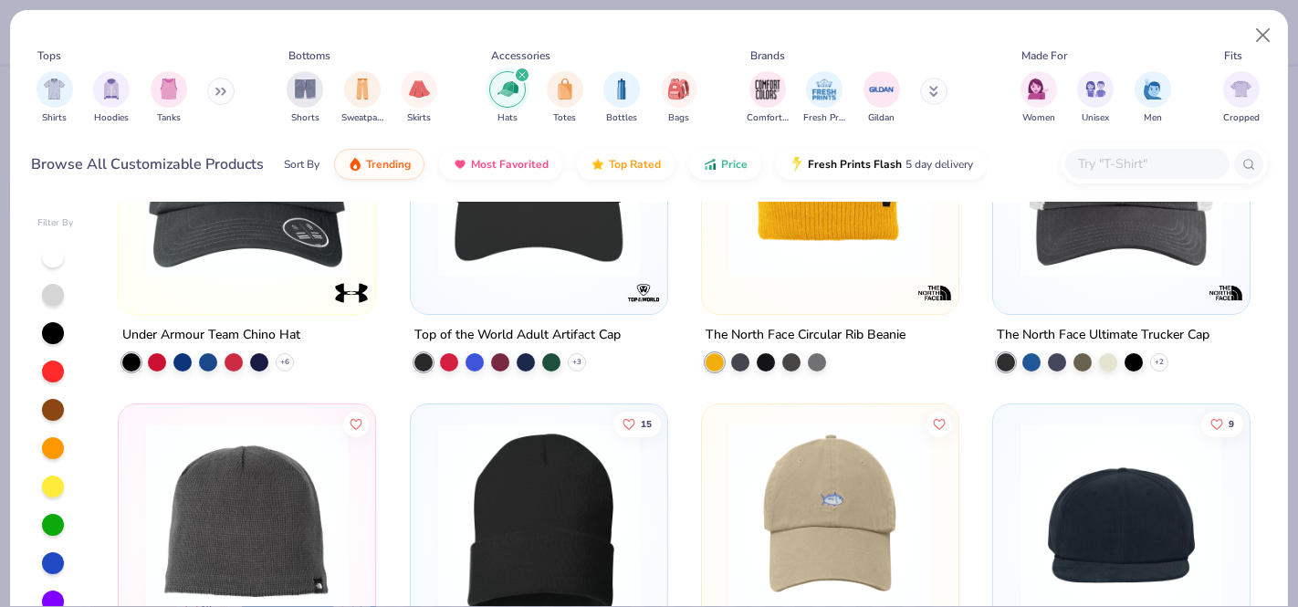
click at [1111, 163] on input "text" at bounding box center [1146, 163] width 141 height 21
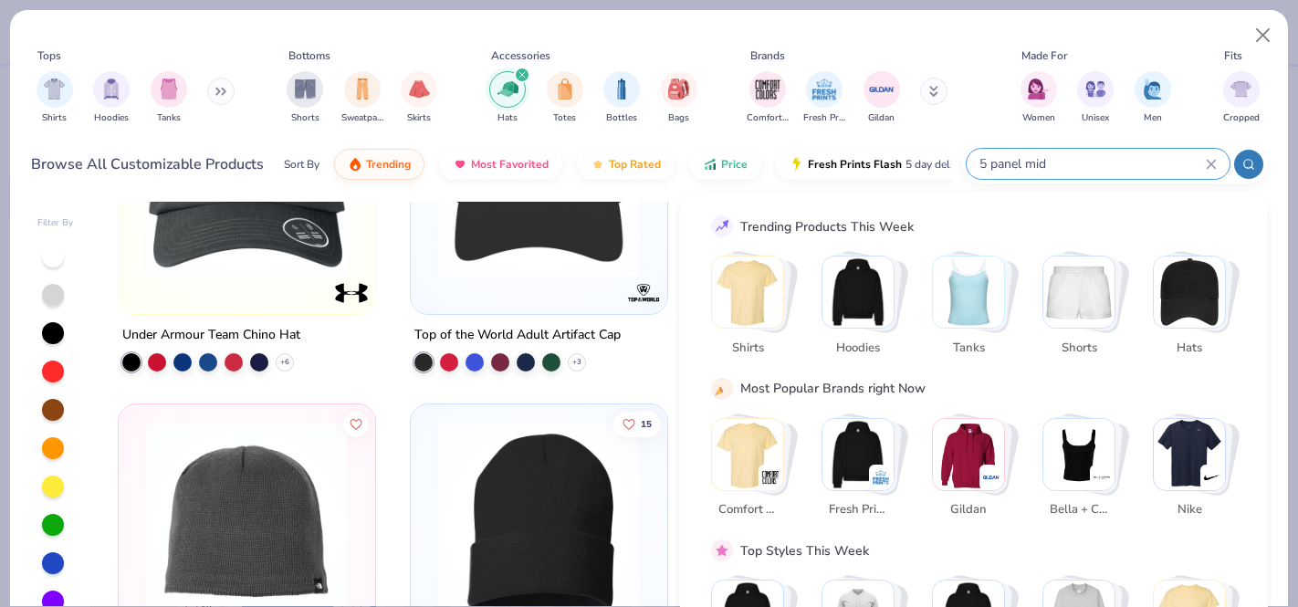
type input "5 panel mid"
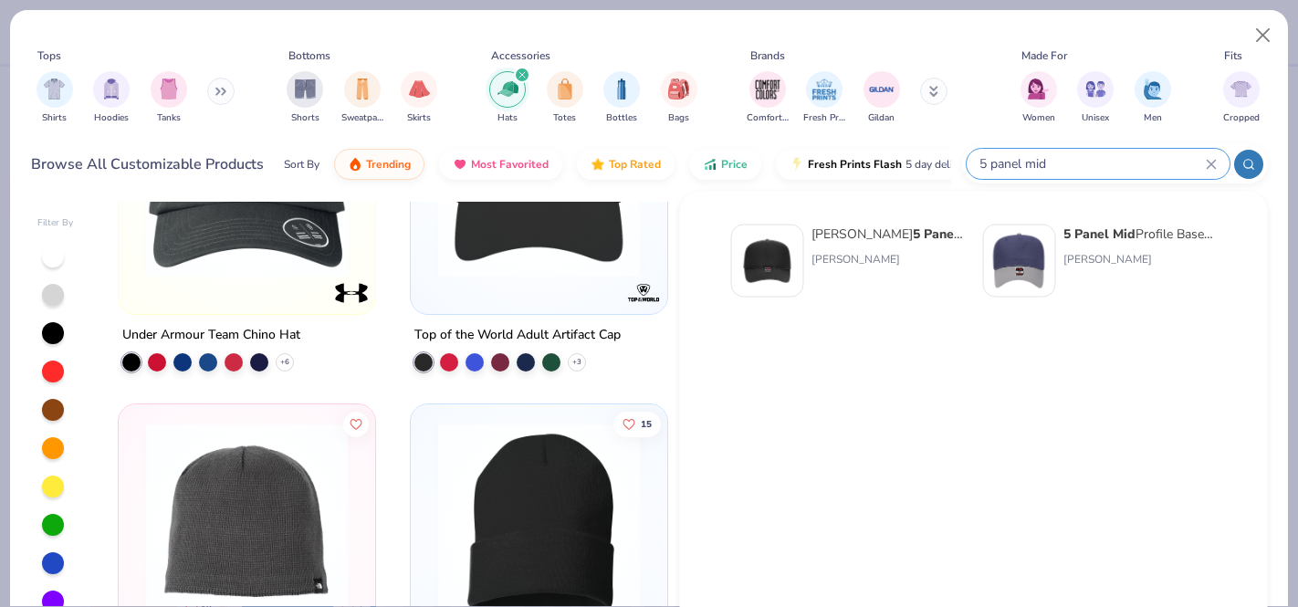
click at [1044, 245] on img at bounding box center [1019, 261] width 57 height 57
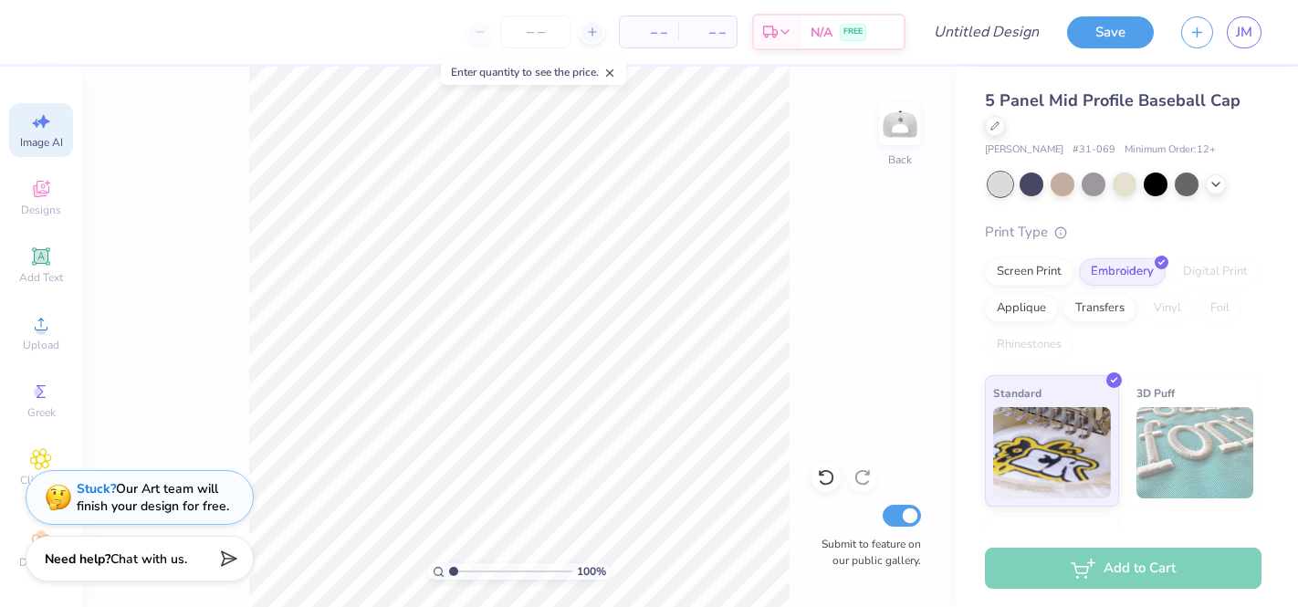
click at [47, 120] on icon at bounding box center [43, 122] width 13 height 14
select select "4"
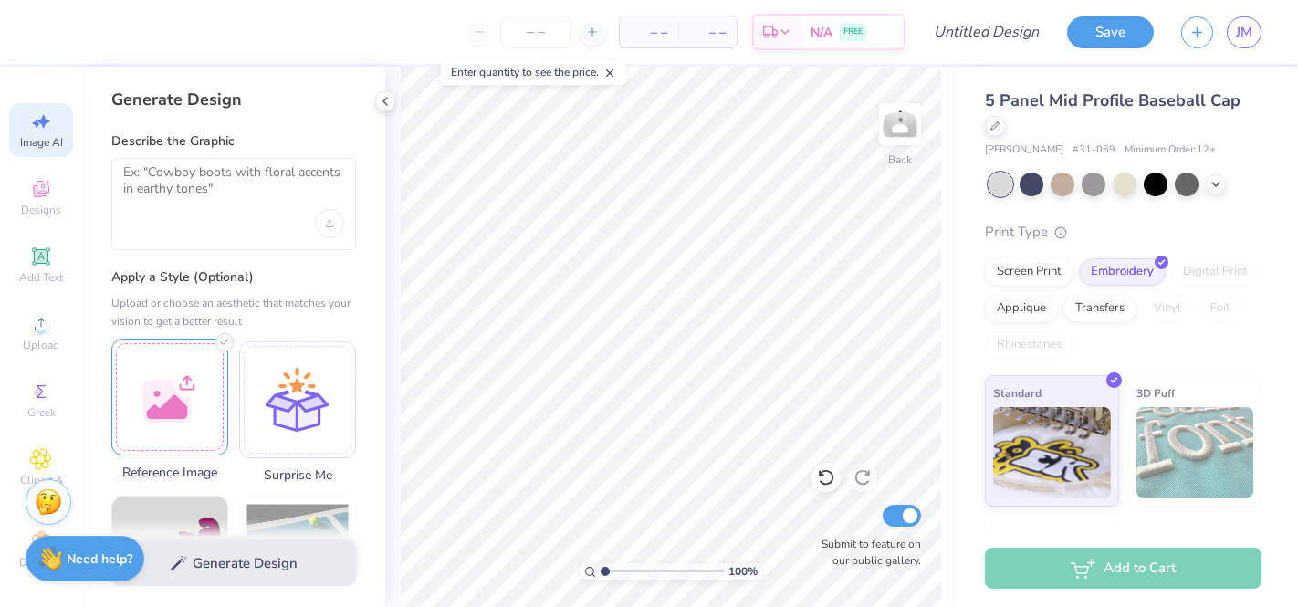
click at [211, 378] on div at bounding box center [169, 397] width 117 height 117
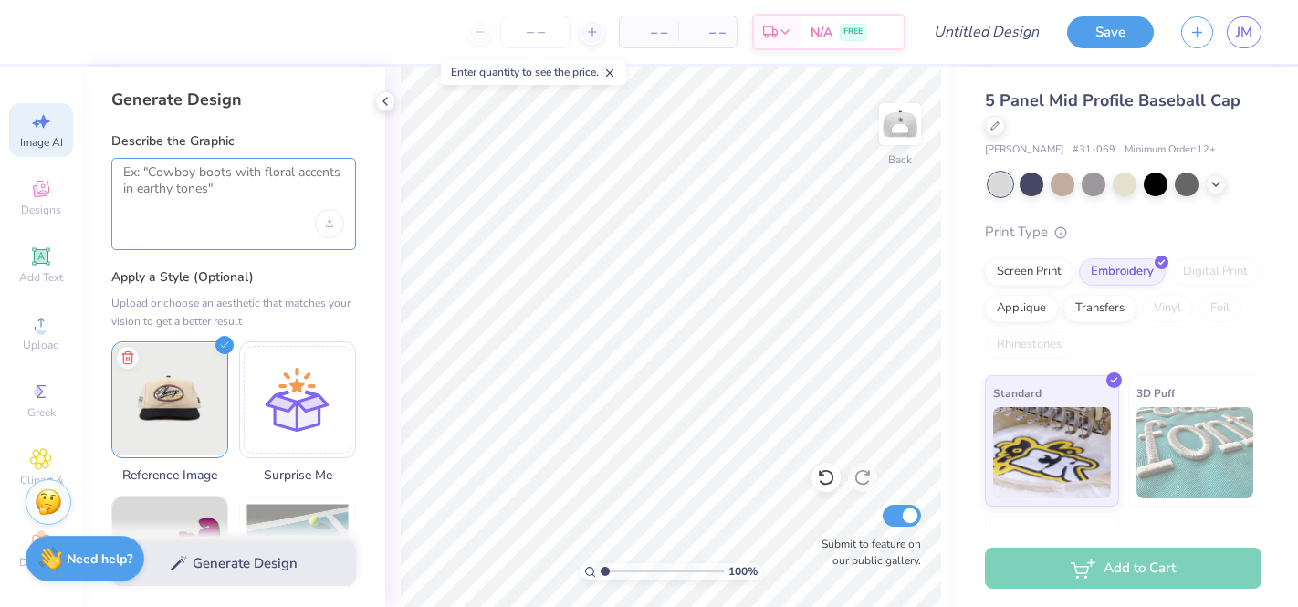
click at [205, 204] on textarea at bounding box center [233, 187] width 221 height 46
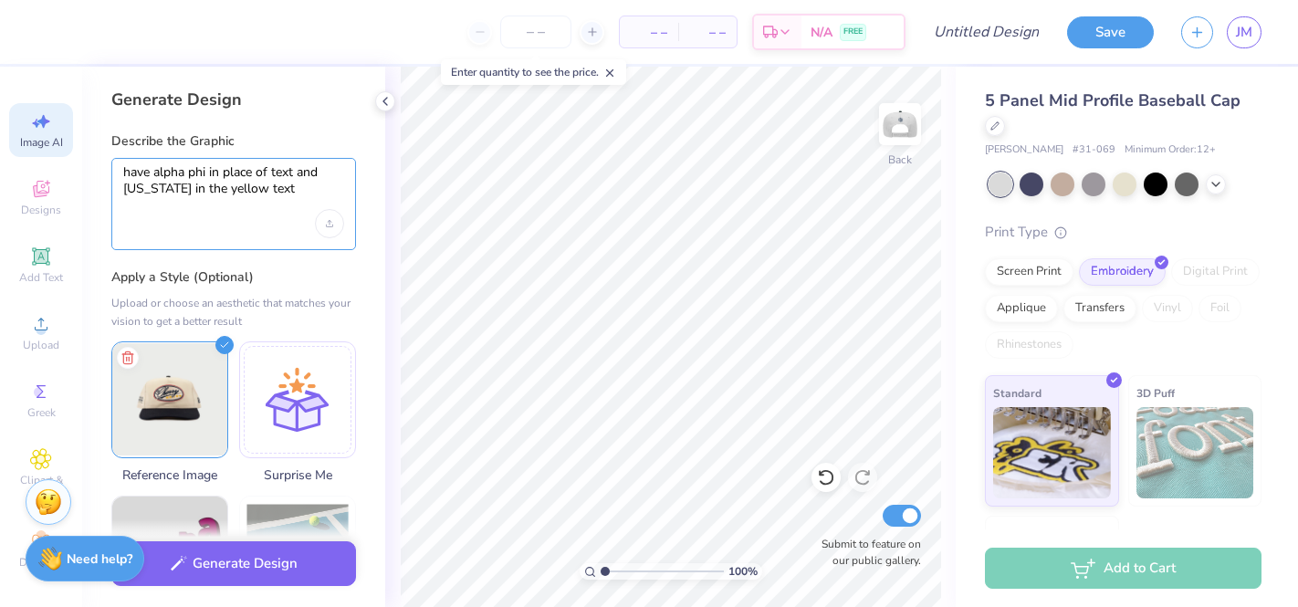
click at [271, 174] on textarea "have alpha phi in place of text and utah in the yellow text" at bounding box center [233, 187] width 221 height 46
type textarea "have alpha phi in place of cherry text and utah in the yellow text"
click at [275, 242] on div "have alpha phi in place of cherry text and utah in the yellow text" at bounding box center [233, 204] width 245 height 92
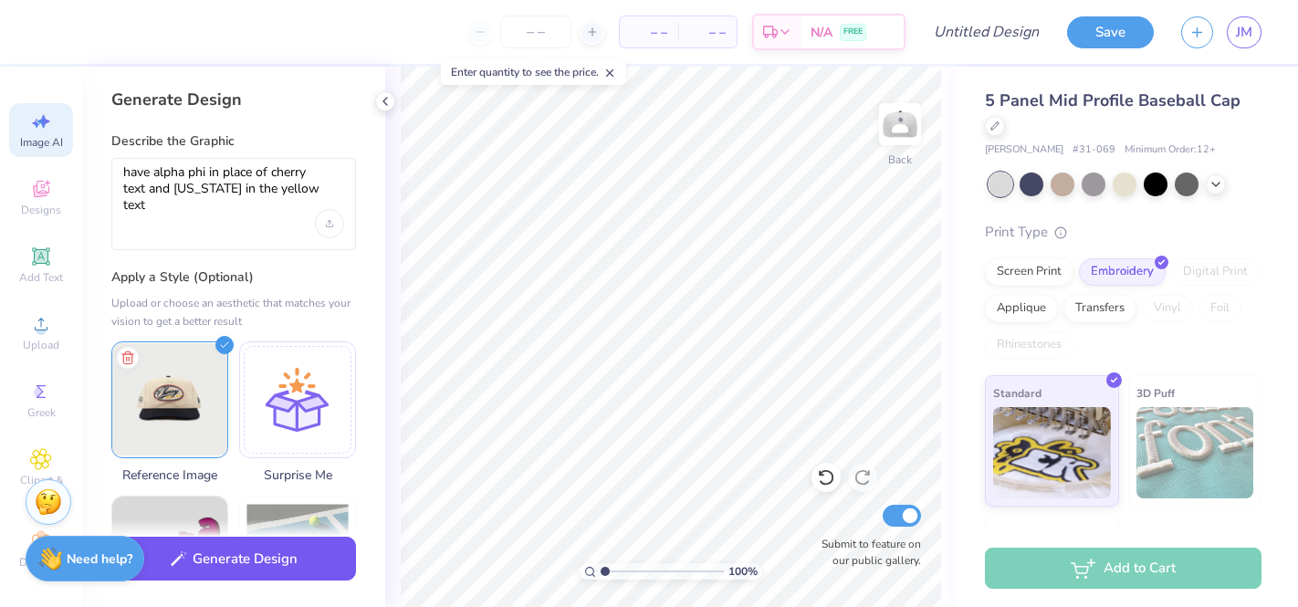
click at [312, 559] on button "Generate Design" at bounding box center [233, 559] width 245 height 45
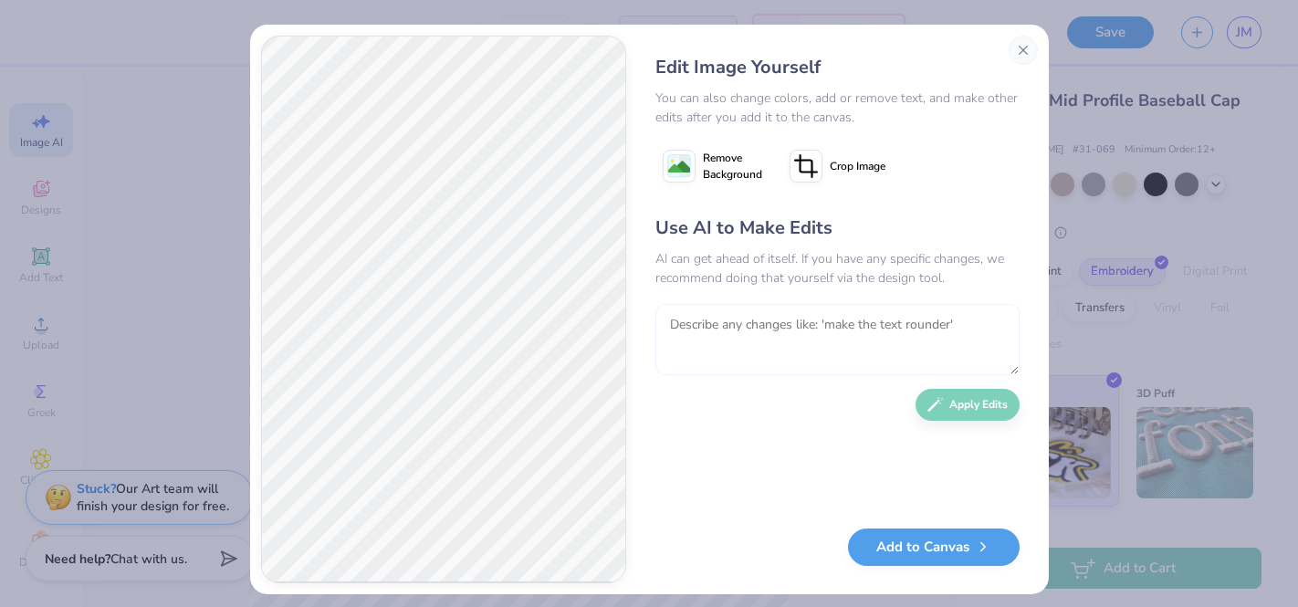
click at [756, 347] on textarea at bounding box center [837, 339] width 364 height 71
click at [829, 329] on textarea "have utah smaller and have the cirl" at bounding box center [837, 339] width 364 height 71
drag, startPoint x: 966, startPoint y: 329, endPoint x: 922, endPoint y: 329, distance: 43.8
click at [922, 329] on textarea "have utah smaller and have it inside the ovalthe cirl" at bounding box center [837, 339] width 364 height 71
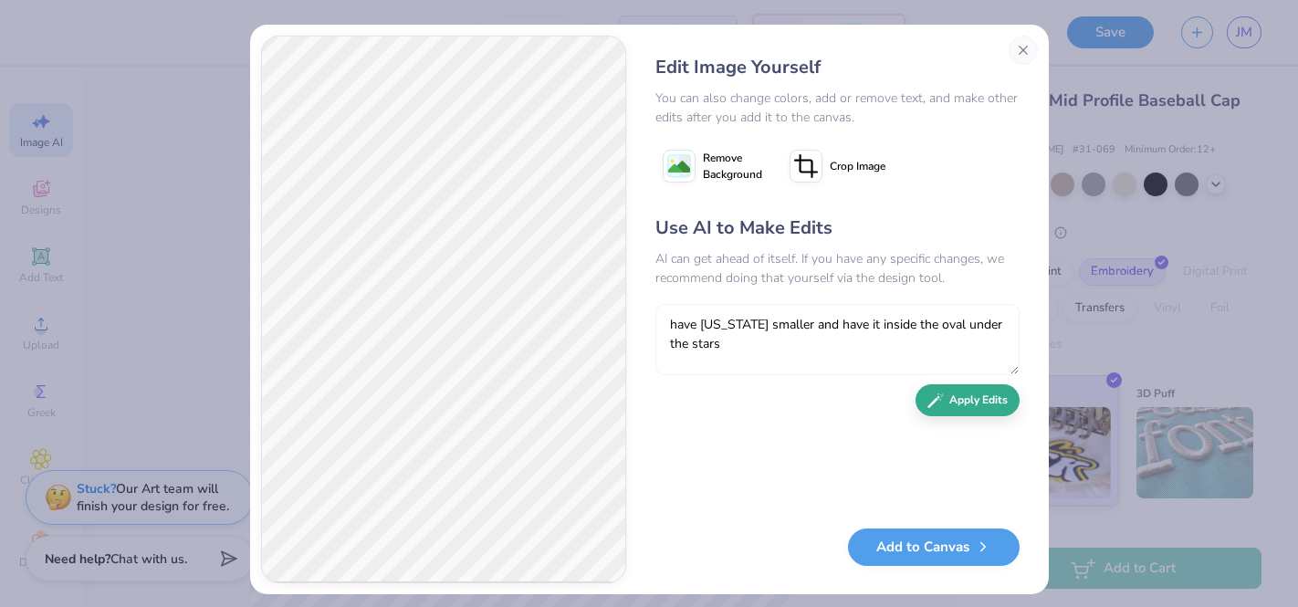
type textarea "have utah smaller and have it inside the oval under the stars"
click at [977, 410] on button "Apply Edits" at bounding box center [967, 400] width 104 height 32
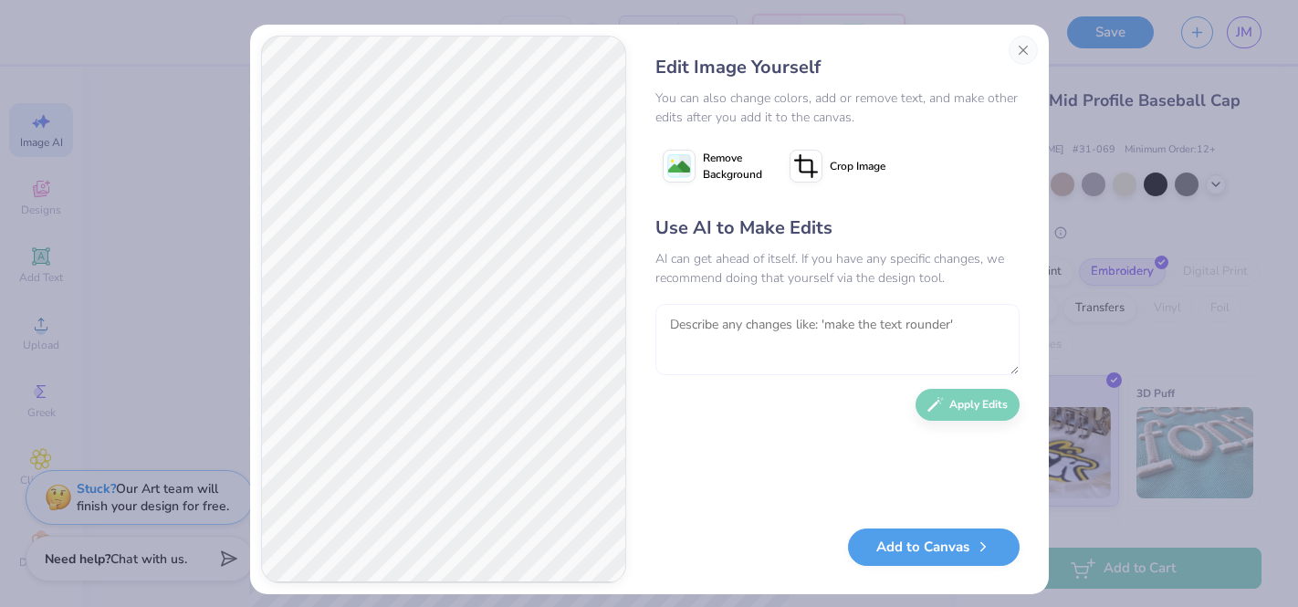
click at [808, 323] on textarea at bounding box center [837, 339] width 364 height 71
type textarea "make the circle more like a horizonal oval"
click at [934, 392] on button "Apply Edits" at bounding box center [967, 400] width 104 height 32
click at [975, 548] on icon "button" at bounding box center [983, 542] width 16 height 16
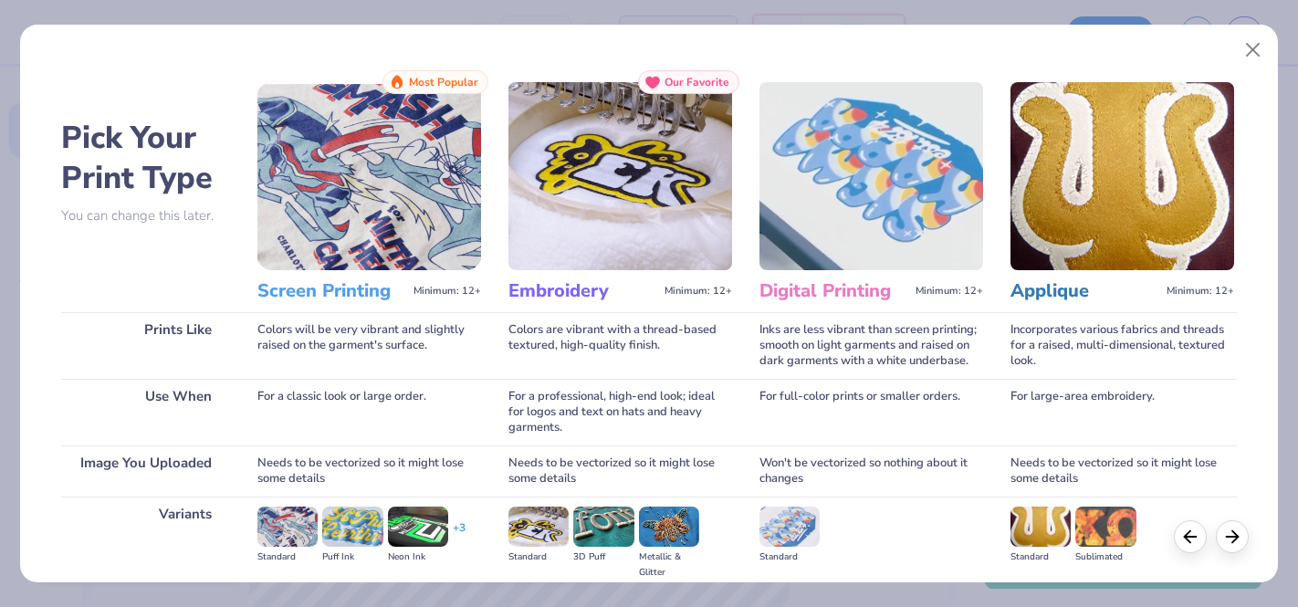
click at [665, 185] on img at bounding box center [620, 176] width 224 height 188
click at [582, 197] on img at bounding box center [620, 176] width 224 height 188
click at [617, 308] on div "Embroidery Minimum: 12+" at bounding box center [620, 291] width 224 height 42
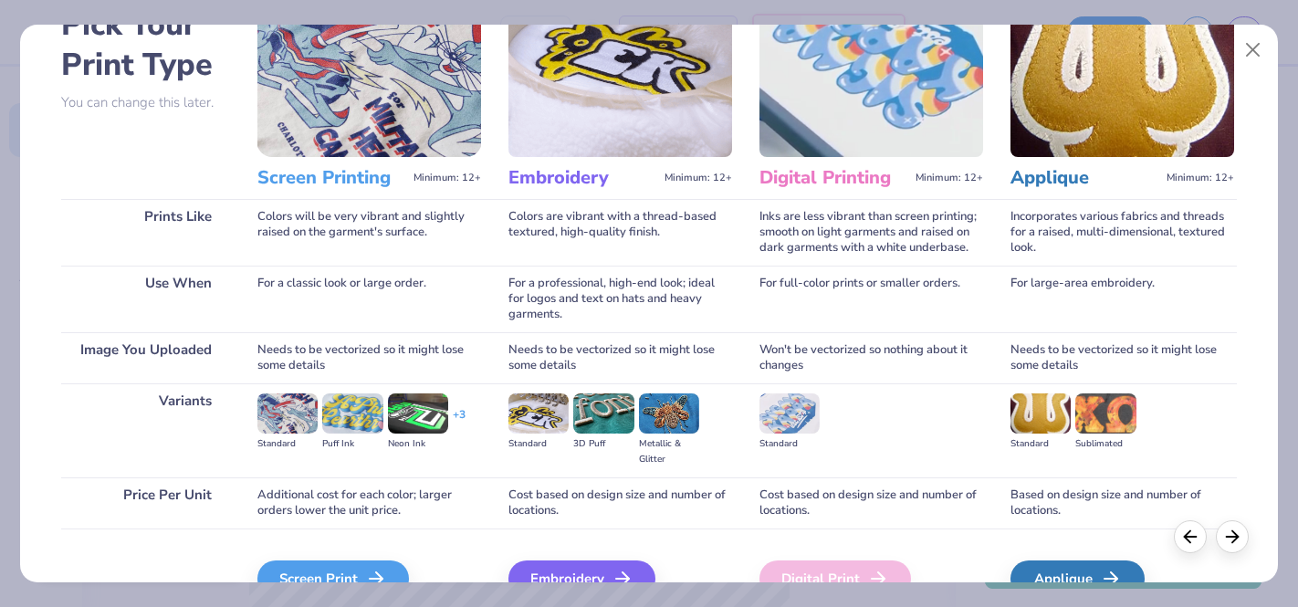
scroll to position [212, 0]
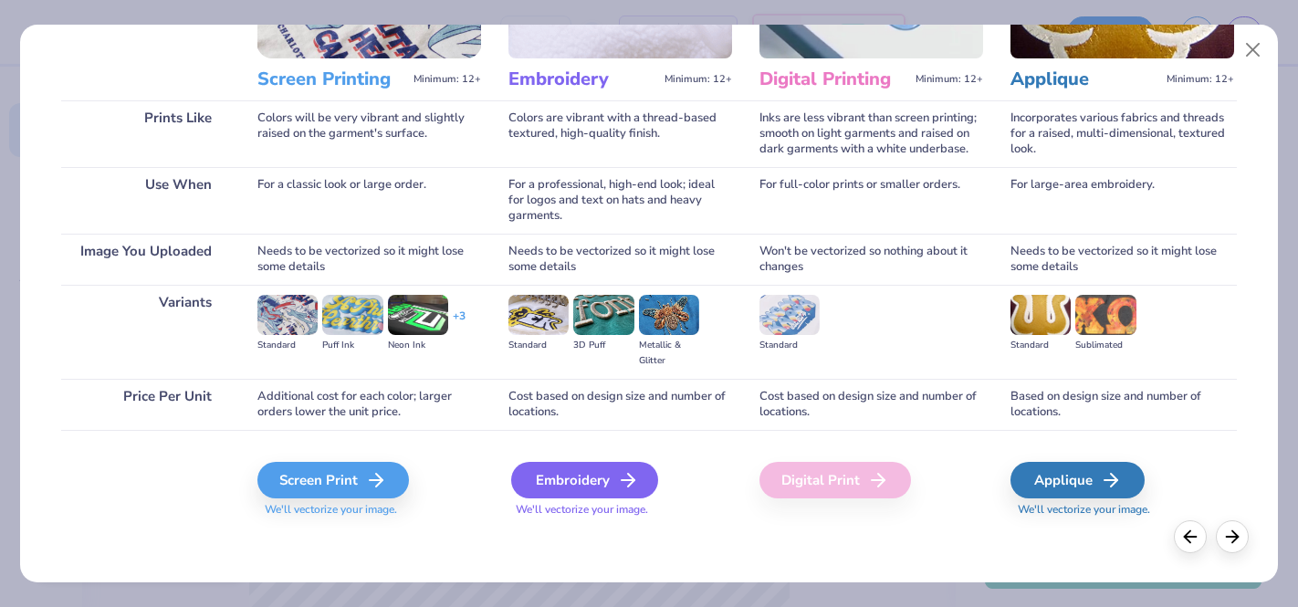
click at [603, 472] on div "Embroidery" at bounding box center [584, 480] width 147 height 37
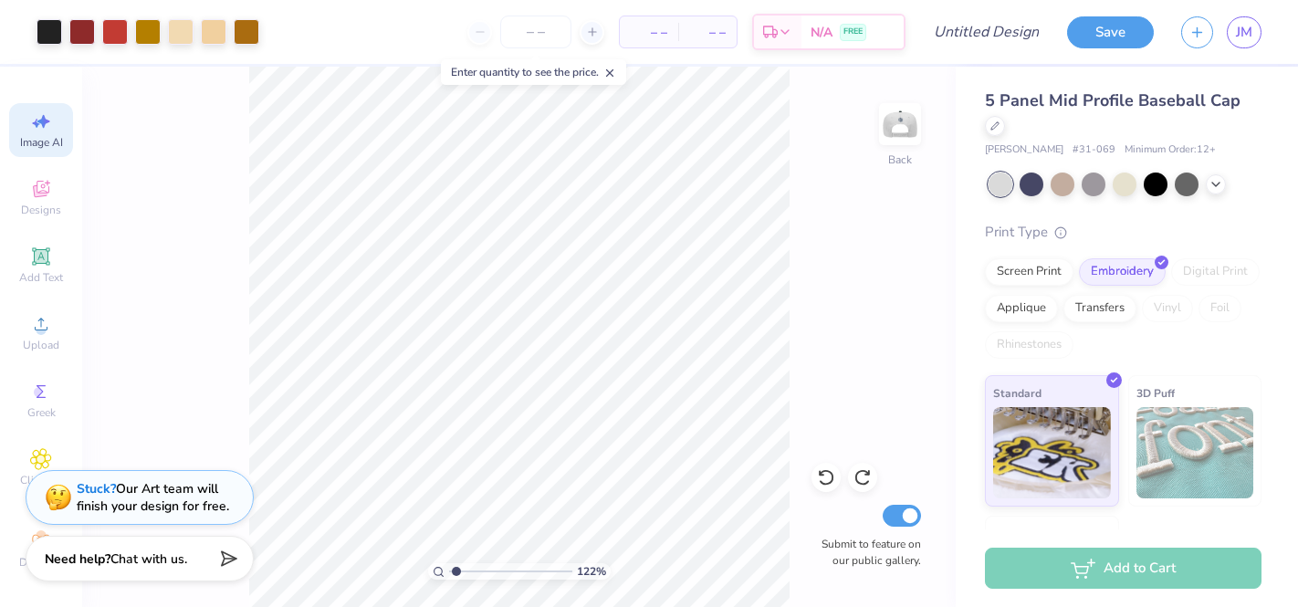
select select "4"
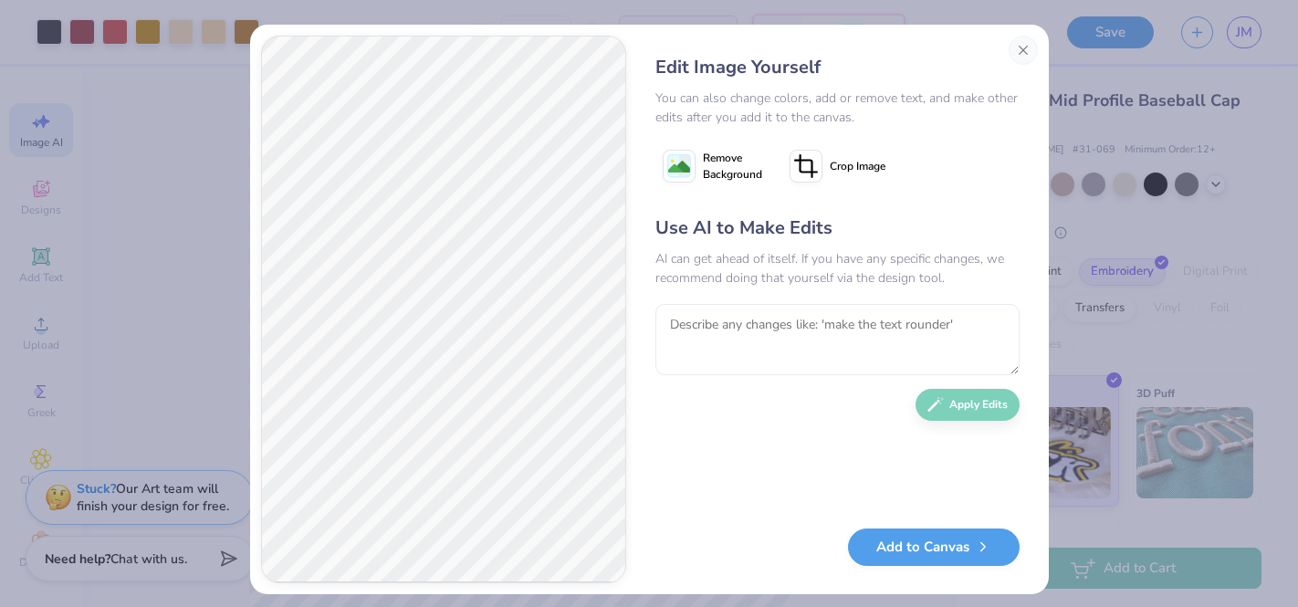
select select "4"
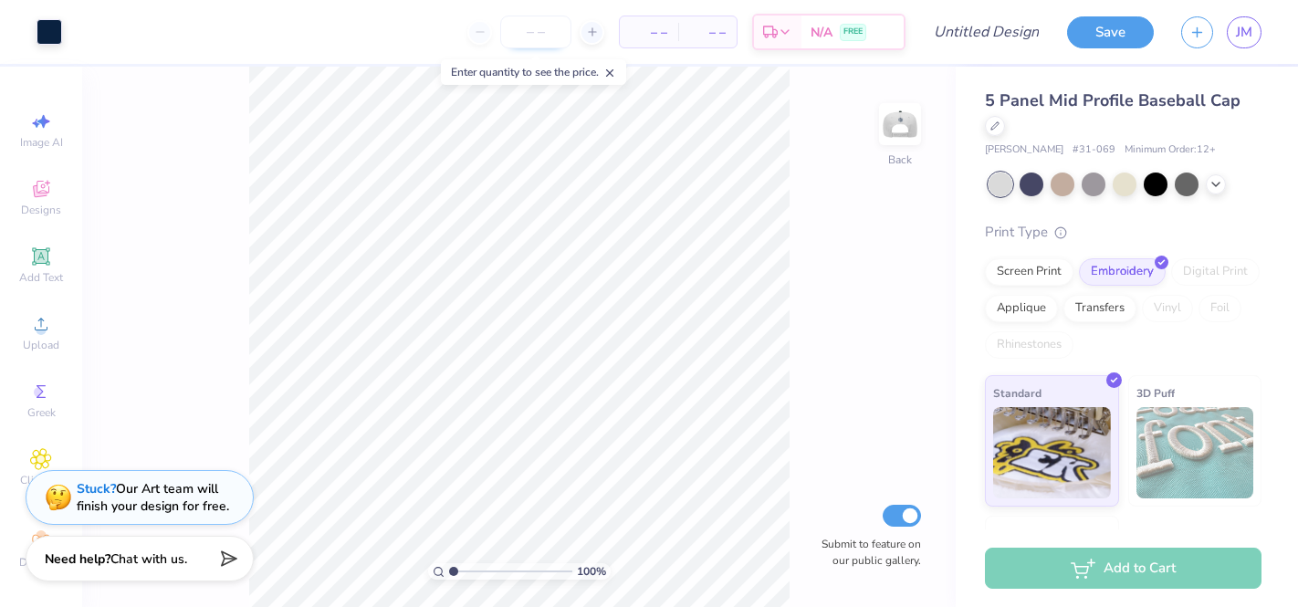
click at [520, 40] on input "number" at bounding box center [535, 32] width 71 height 33
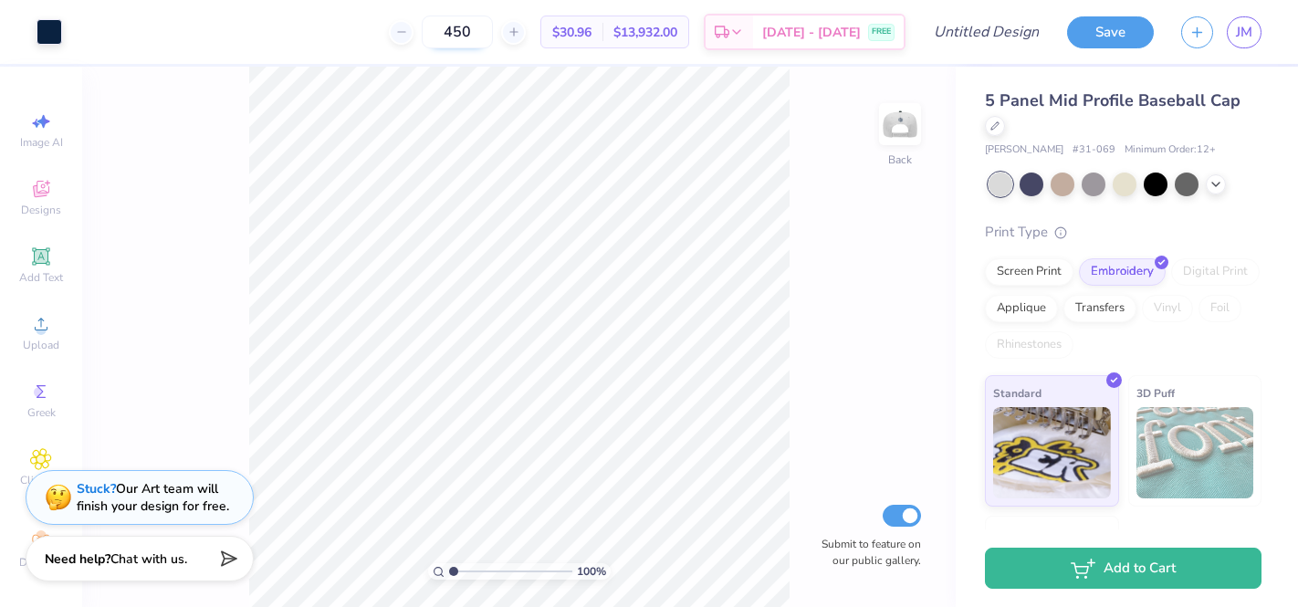
click at [457, 37] on input "450" at bounding box center [457, 32] width 71 height 33
type input "300"
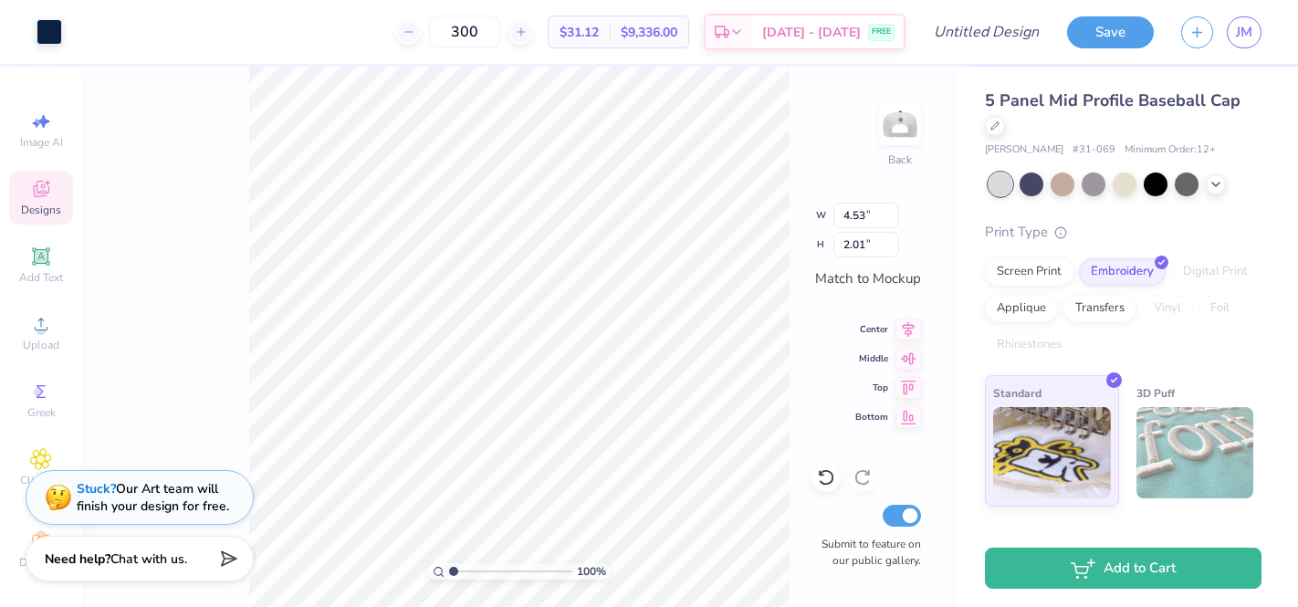
type input "4.52"
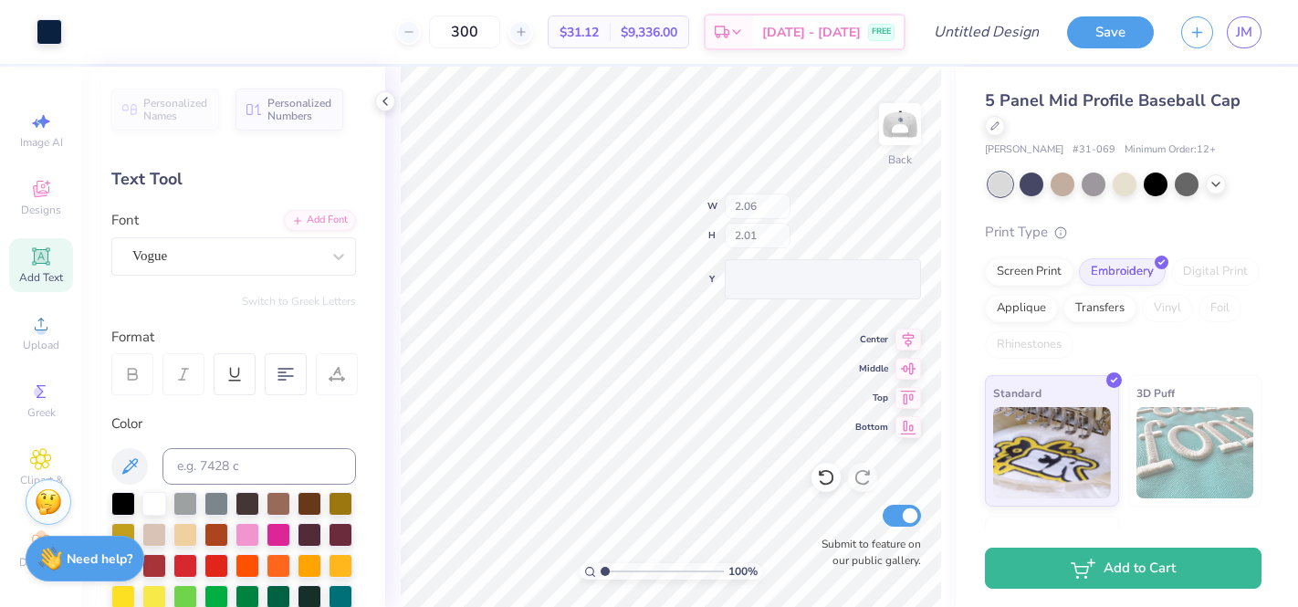
type input "2.06"
type input "2.01"
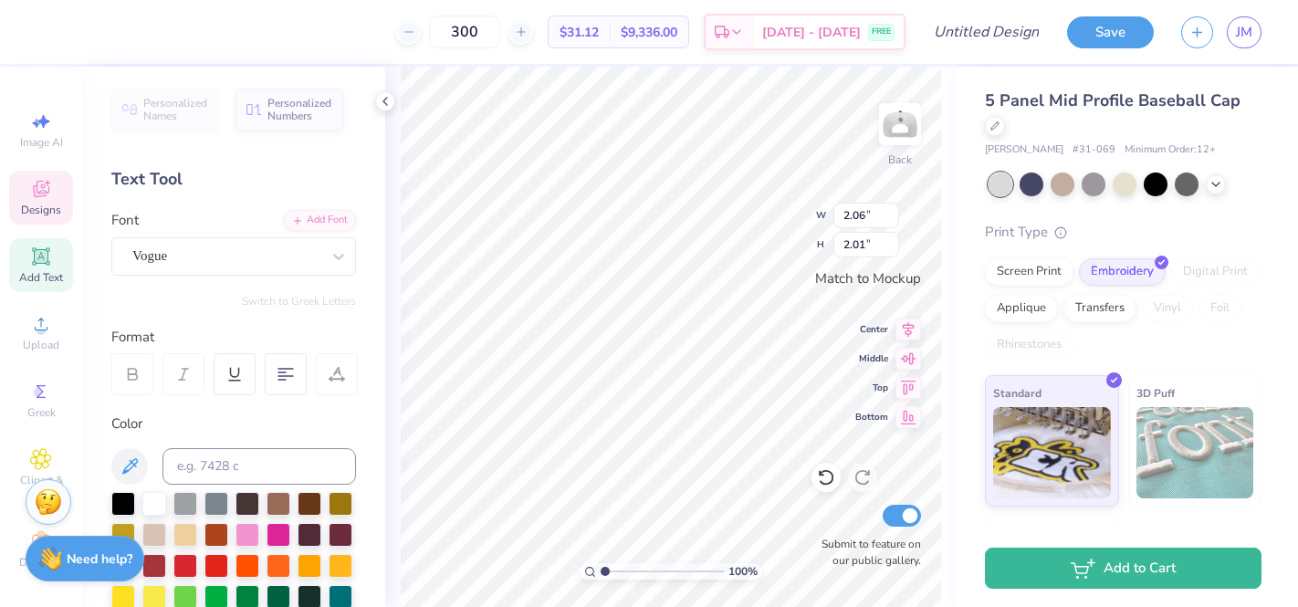
type input "2.39"
type input "1.82"
type textarea "GP"
type input "2.39"
type input "1.82"
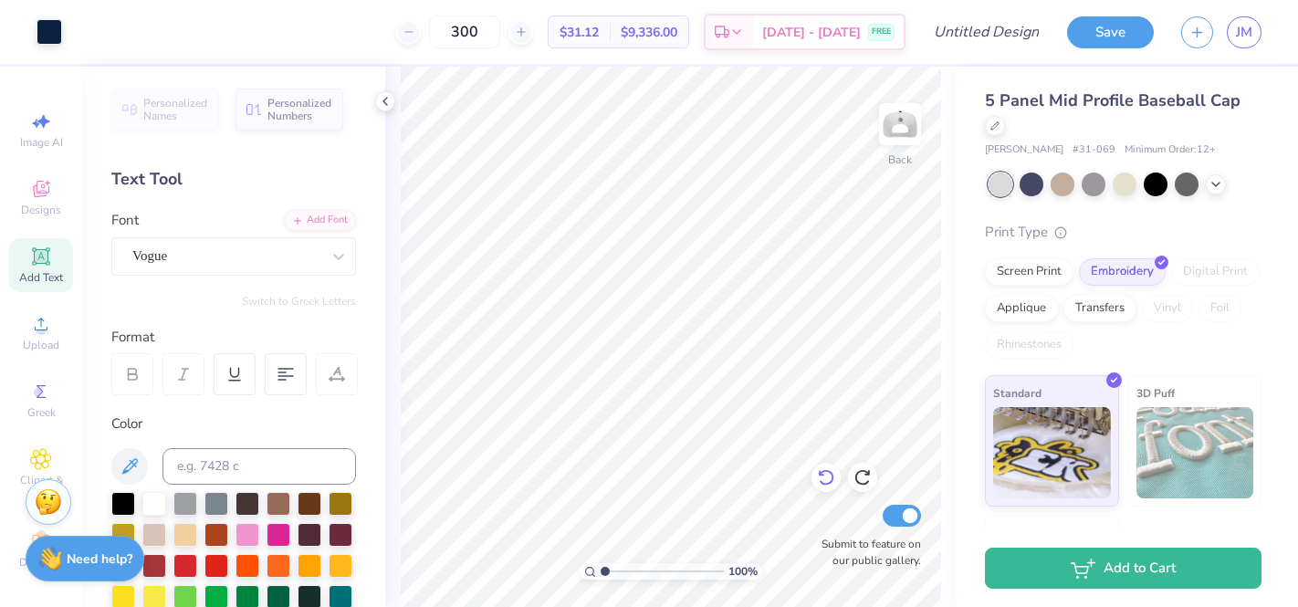
click at [826, 486] on icon at bounding box center [826, 477] width 18 height 18
type input "2.38"
type input "1.82"
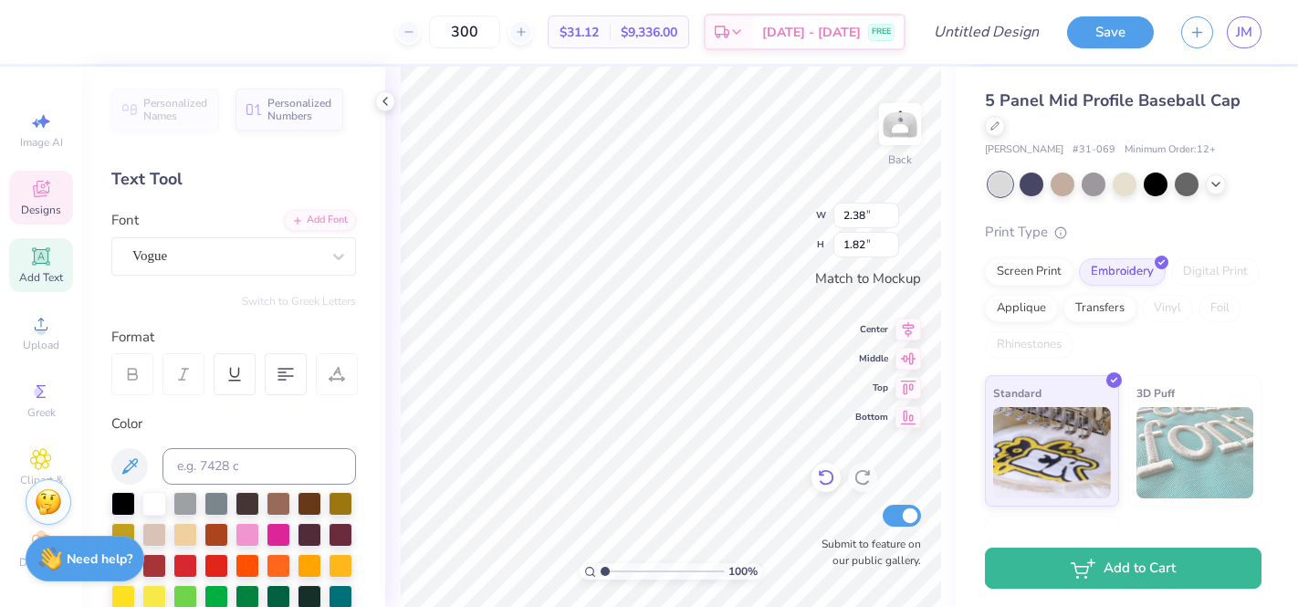
type textarea "AP"
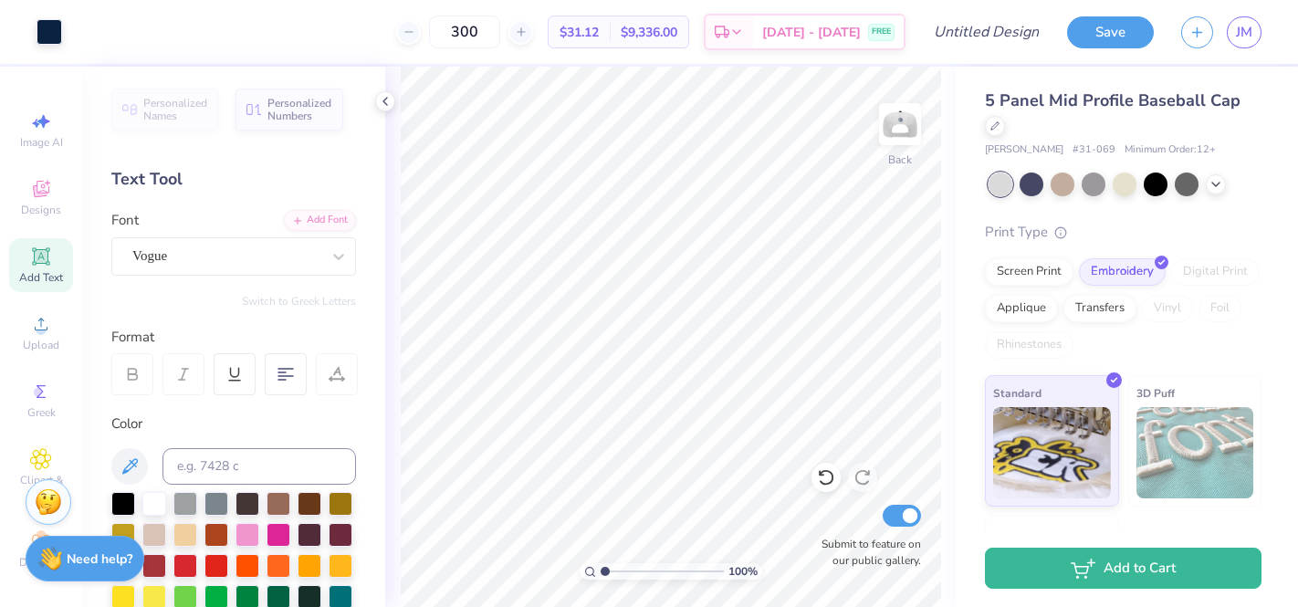
click at [1004, 122] on div "5 Panel Mid Profile Baseball Cap" at bounding box center [1123, 113] width 277 height 49
click at [996, 122] on icon at bounding box center [994, 124] width 9 height 9
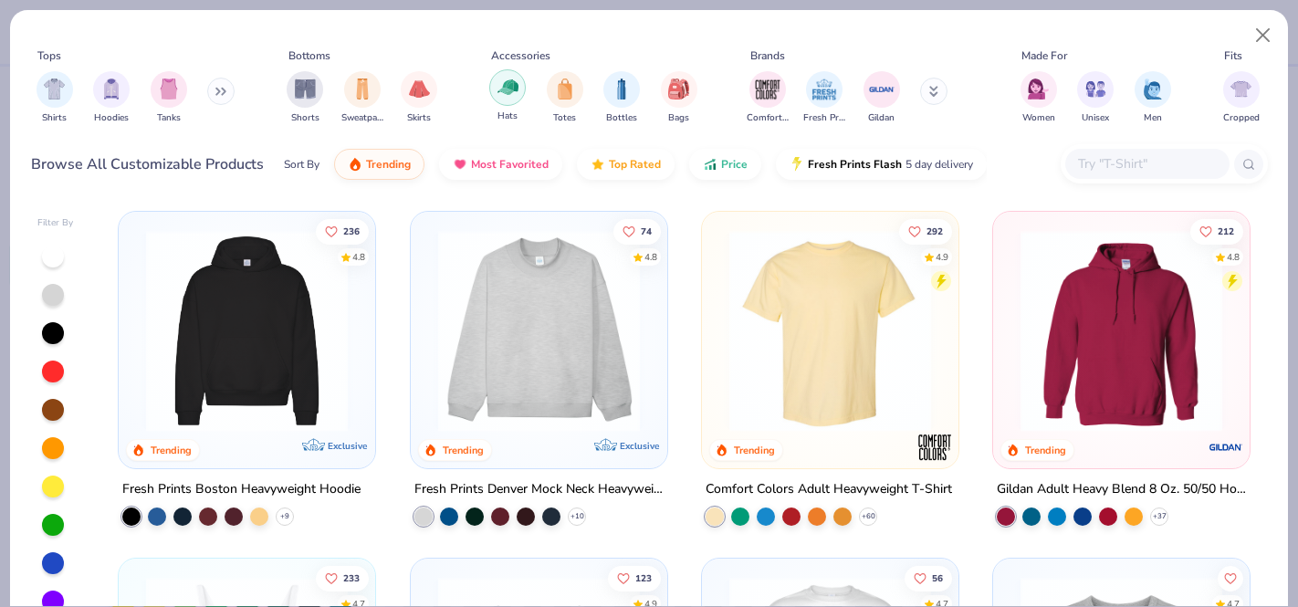
click at [508, 94] on img "filter for Hats" at bounding box center [507, 87] width 21 height 21
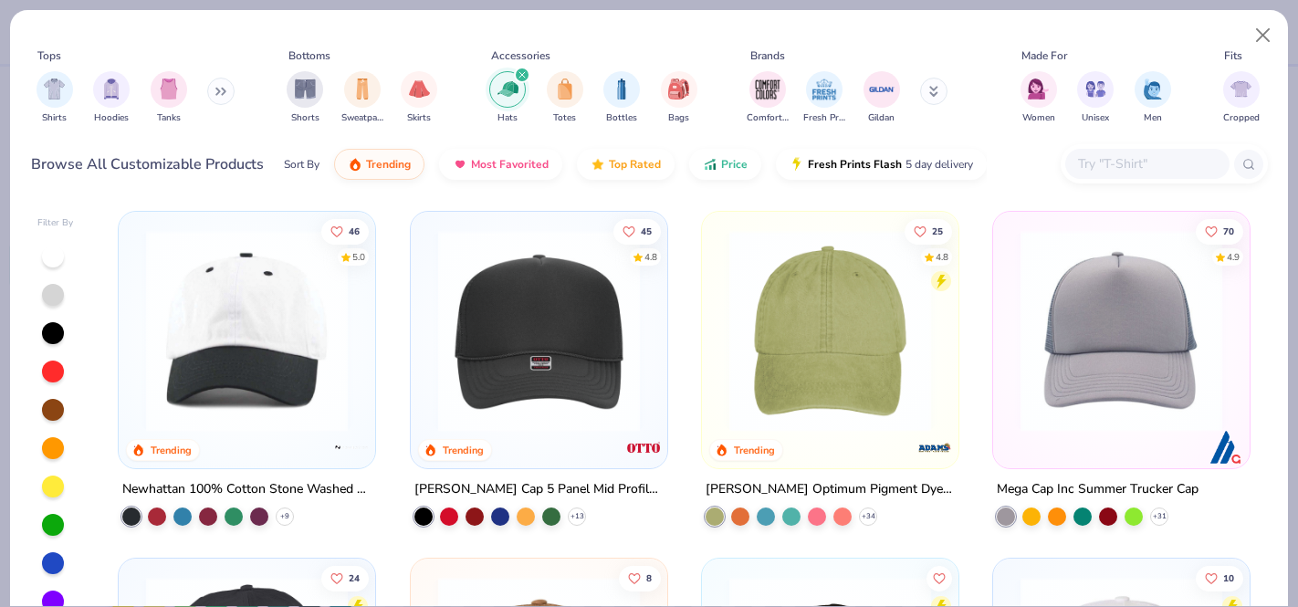
click at [1101, 332] on img at bounding box center [1121, 331] width 220 height 202
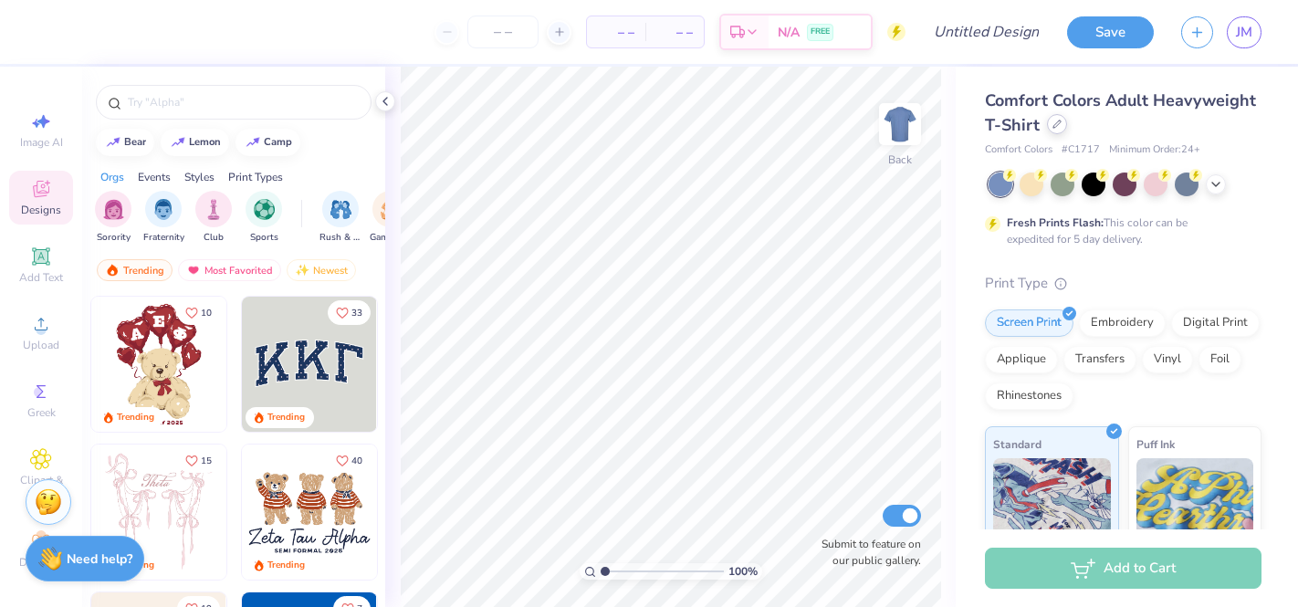
click at [1054, 128] on icon at bounding box center [1056, 124] width 9 height 9
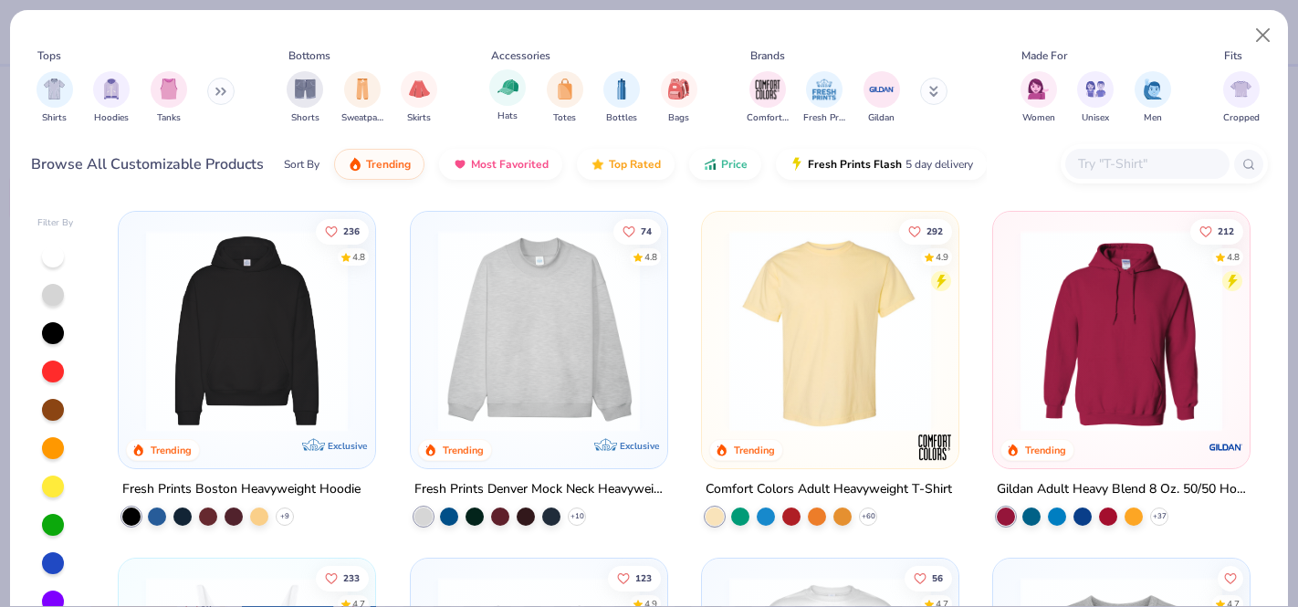
click at [504, 108] on div "Hats" at bounding box center [507, 96] width 37 height 54
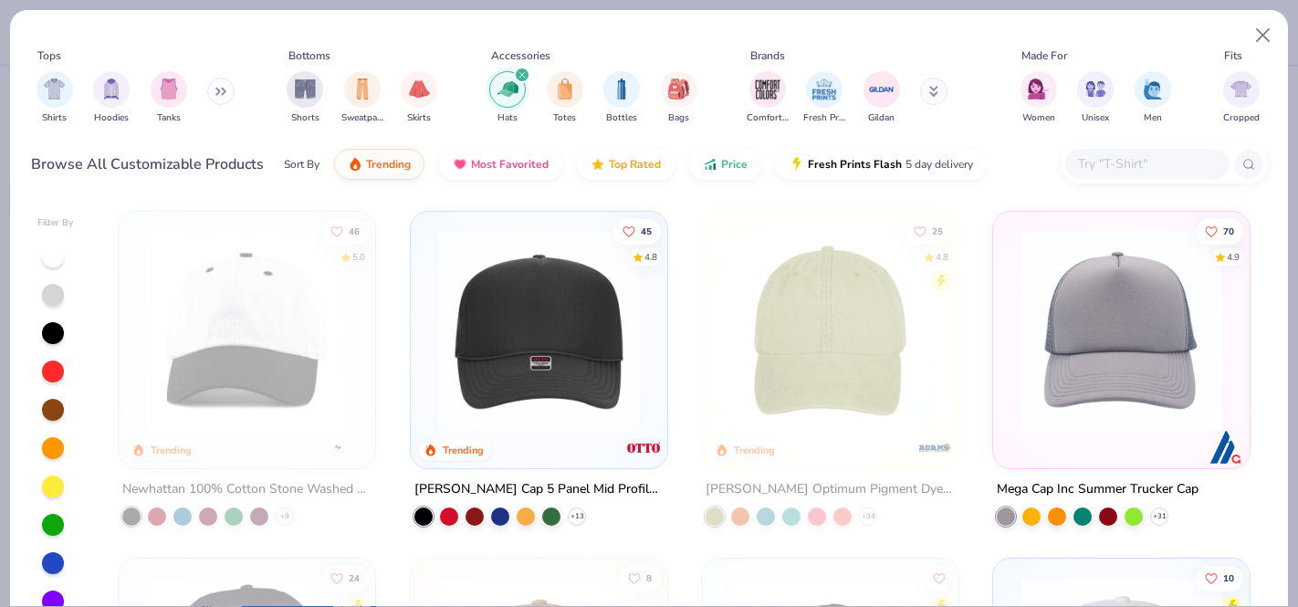
click at [486, 292] on img at bounding box center [539, 331] width 220 height 202
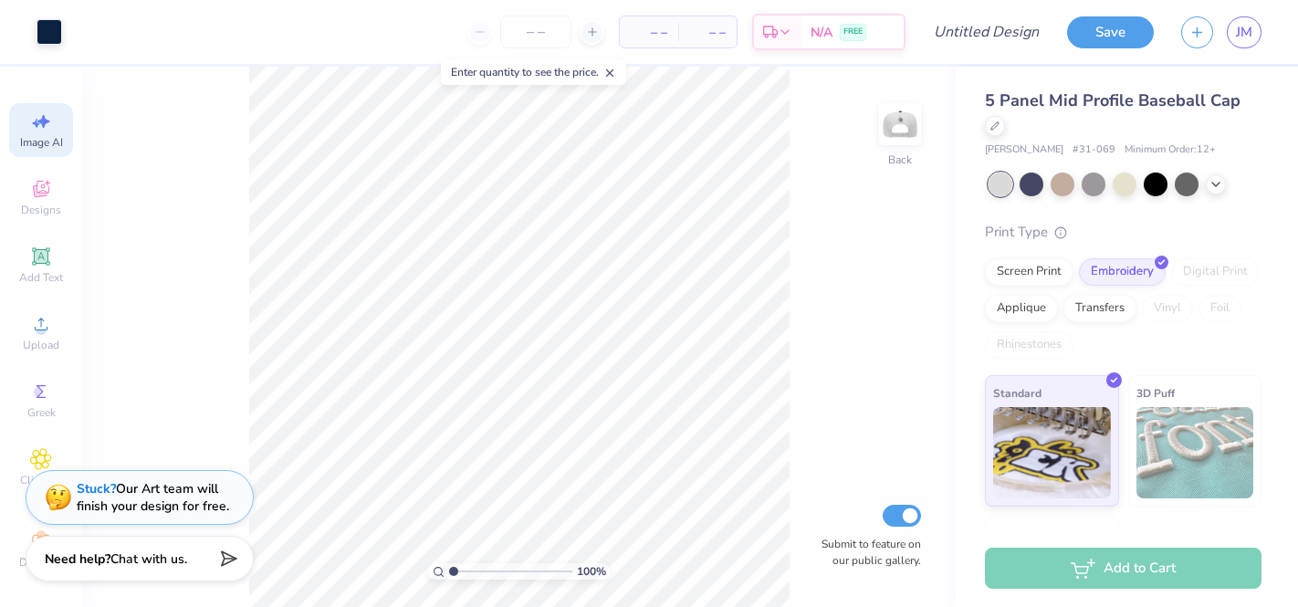
click at [38, 114] on icon at bounding box center [41, 121] width 22 height 22
select select "4"
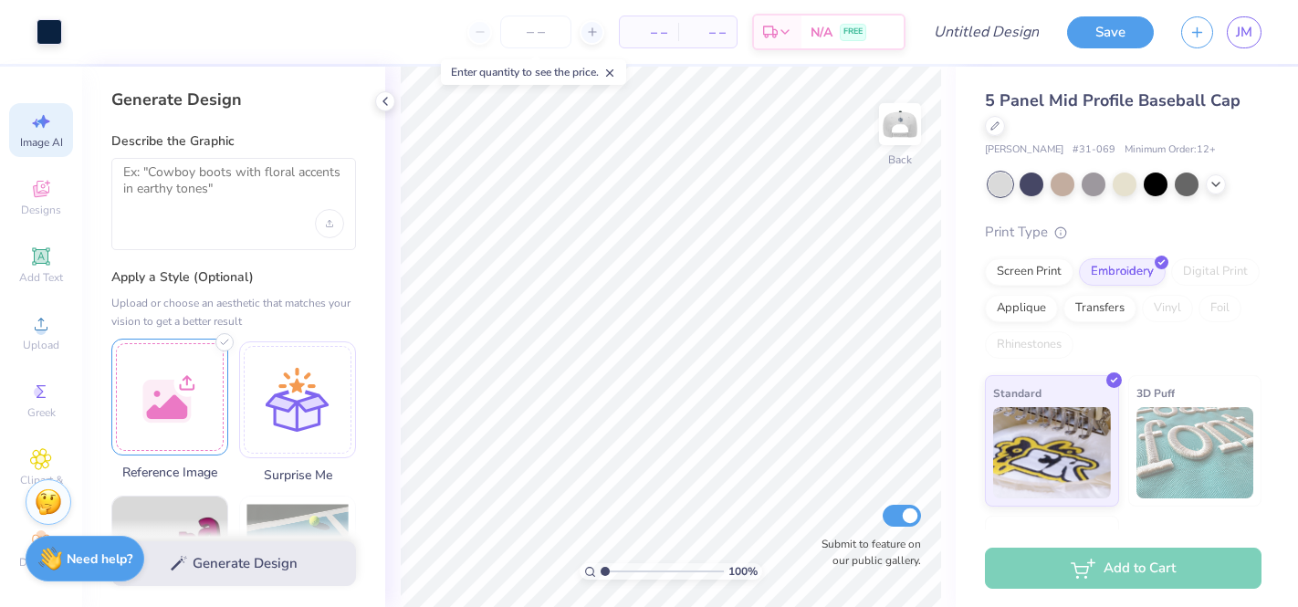
click at [188, 392] on div at bounding box center [169, 397] width 117 height 117
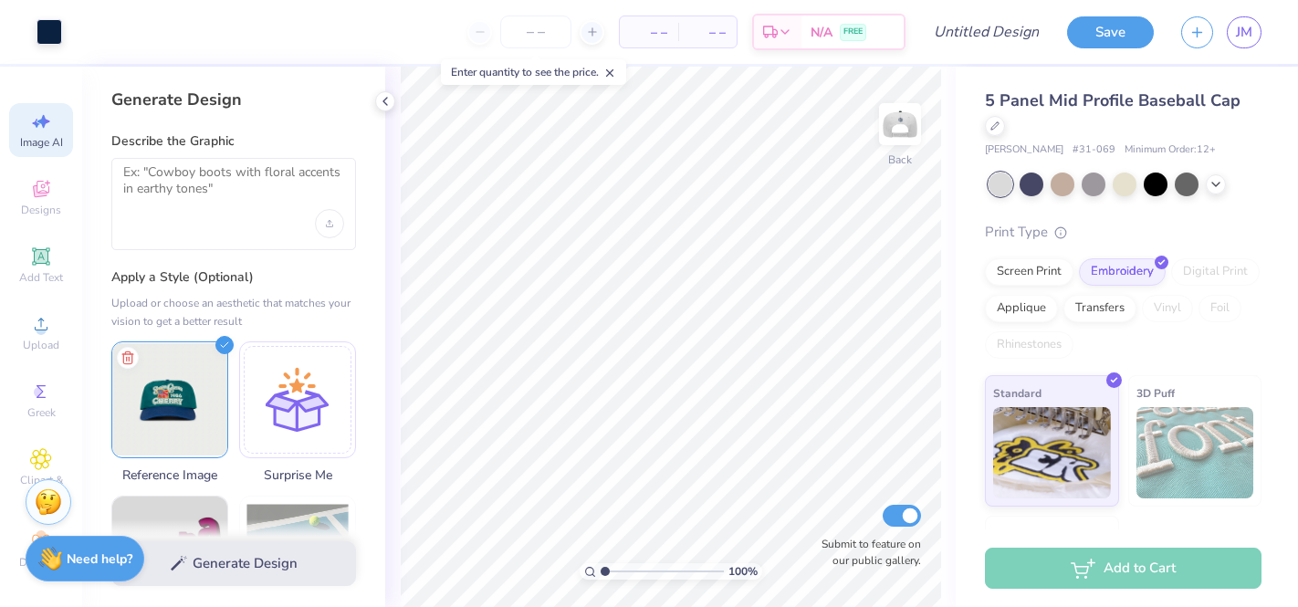
click at [234, 216] on div at bounding box center [233, 204] width 245 height 92
click at [210, 189] on textarea at bounding box center [233, 187] width 221 height 46
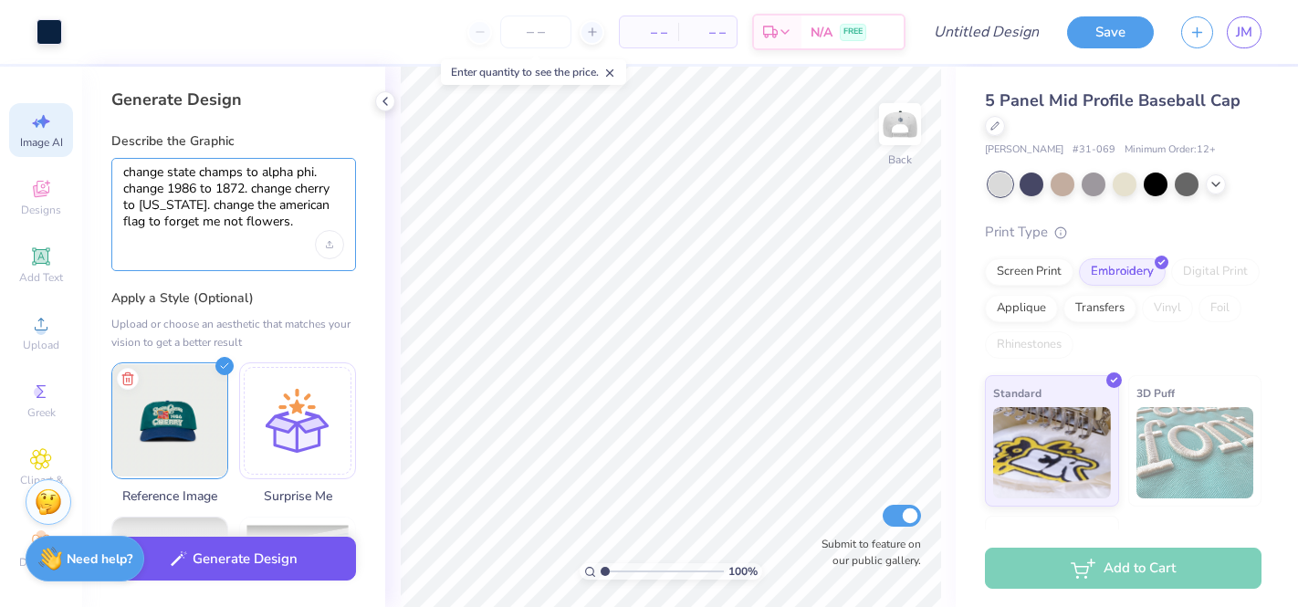
type textarea "change state champs to alpha phi. change 1986 to 1872. change cherry to [US_STA…"
click at [224, 555] on button "Generate Design" at bounding box center [233, 559] width 245 height 45
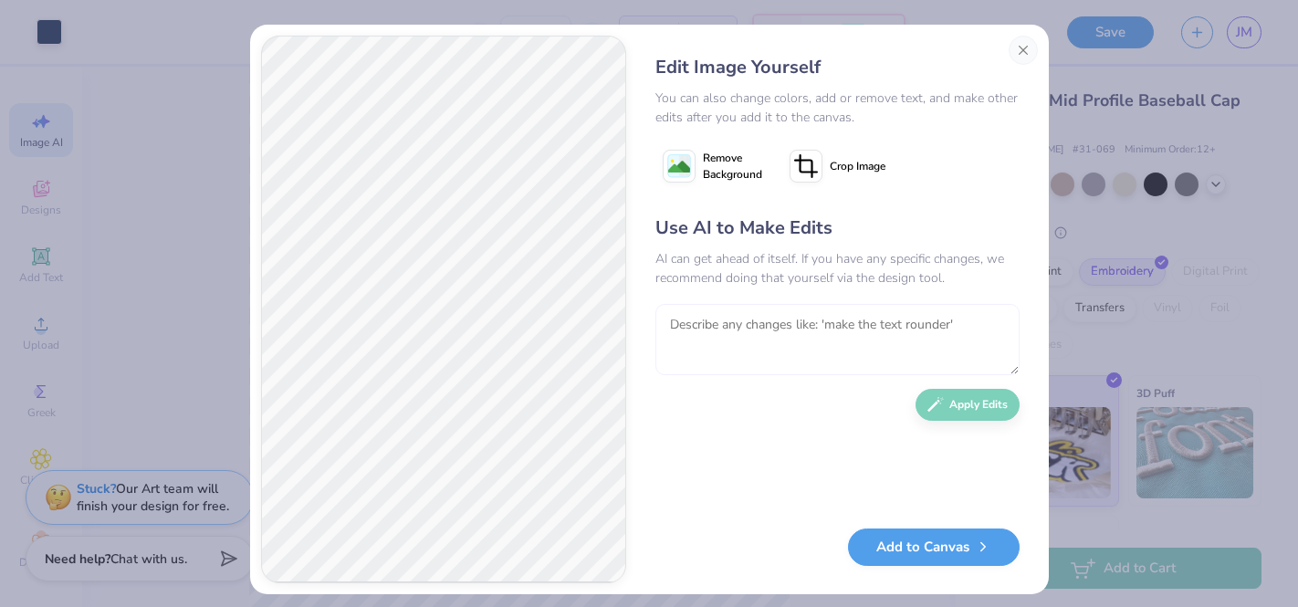
click at [824, 316] on textarea at bounding box center [837, 339] width 364 height 71
type textarea "o"
type textarea "make it look more like the picture"
click at [1000, 411] on button "Apply Edits" at bounding box center [967, 400] width 104 height 32
click at [1000, 410] on div "Use AI to Make Edits AI can get ahead of itself. If you have any specific chang…" at bounding box center [837, 362] width 364 height 296
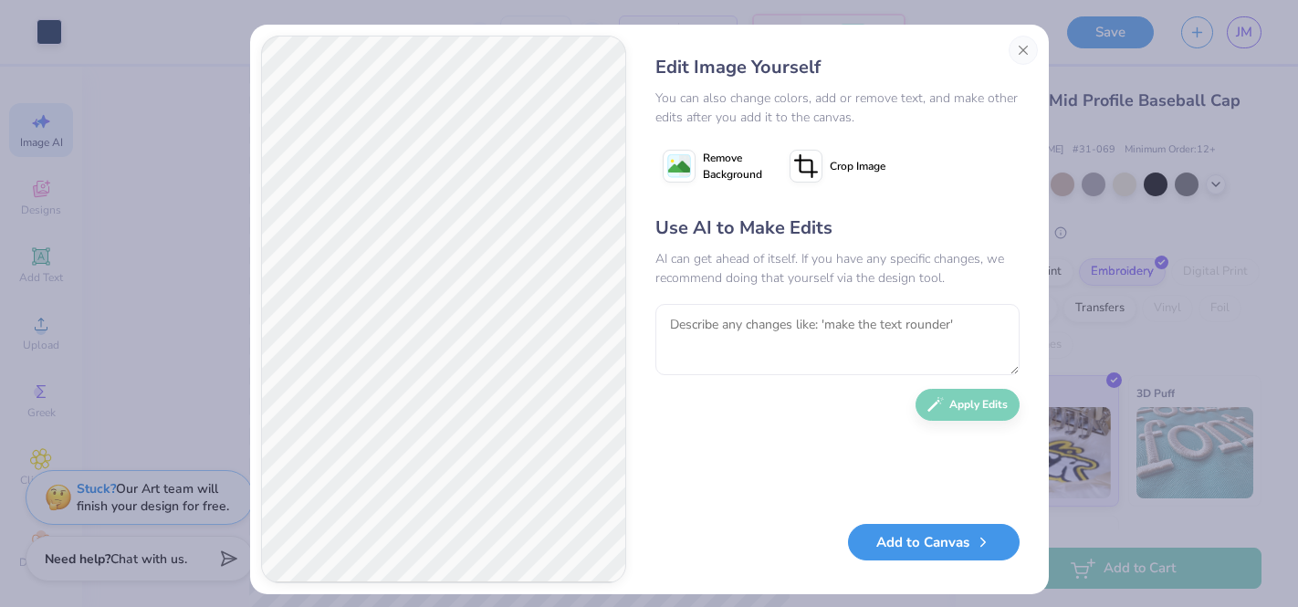
click at [930, 555] on button "Add to Canvas" at bounding box center [934, 542] width 172 height 37
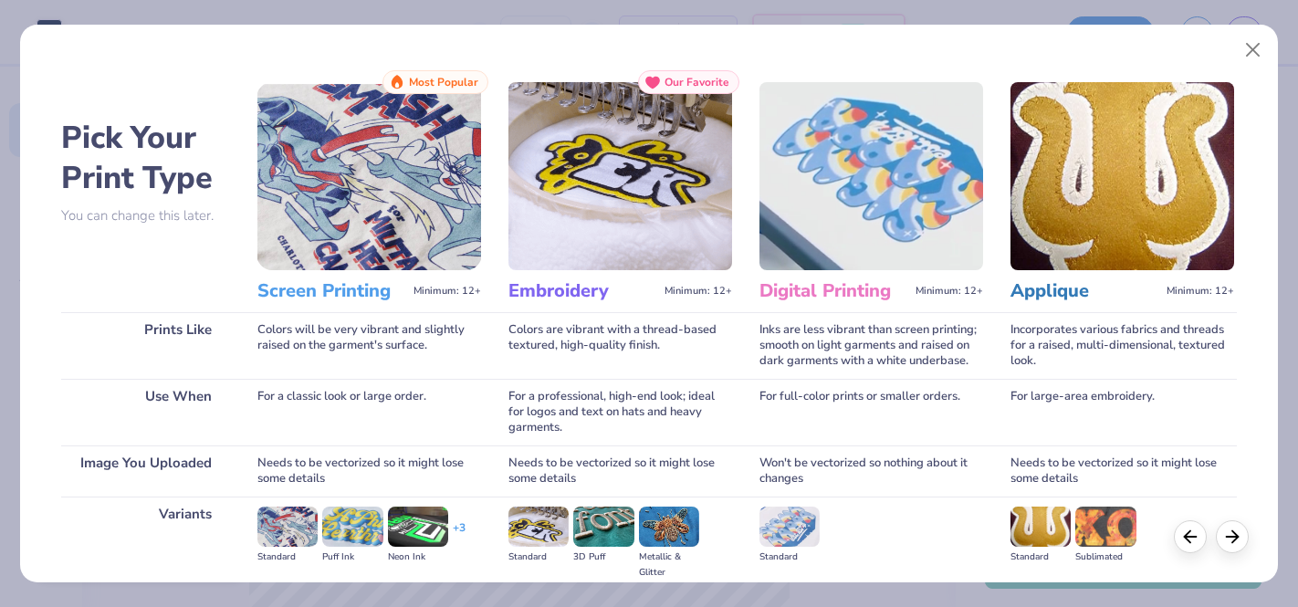
scroll to position [212, 0]
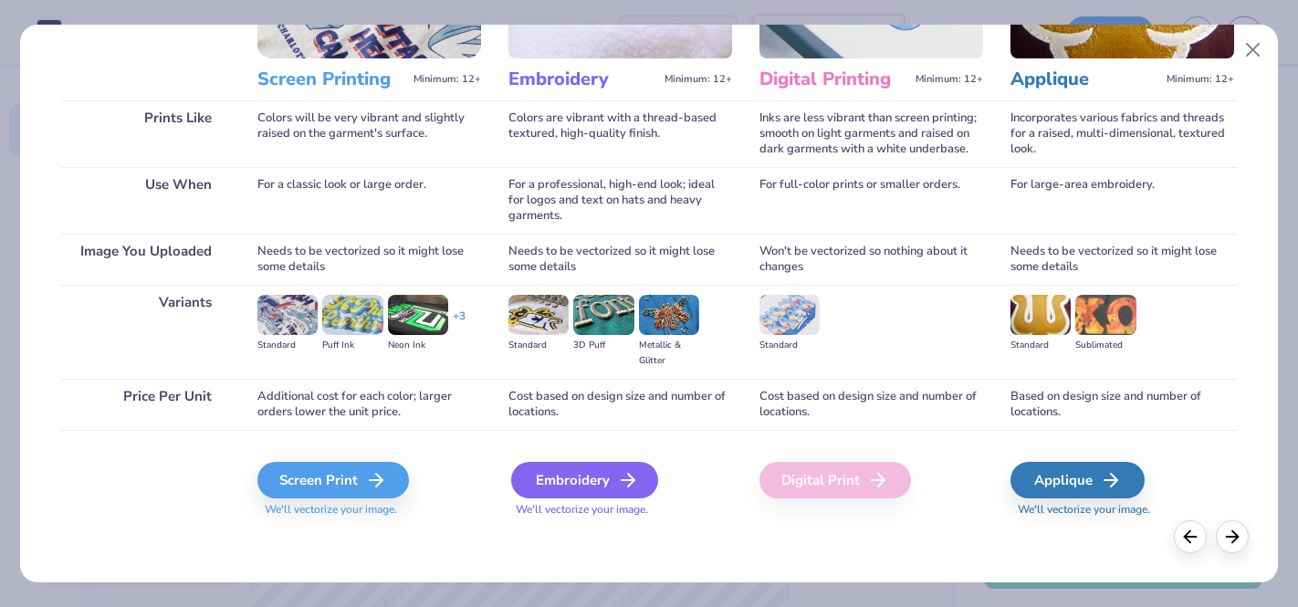
click at [590, 488] on div "Embroidery" at bounding box center [584, 480] width 147 height 37
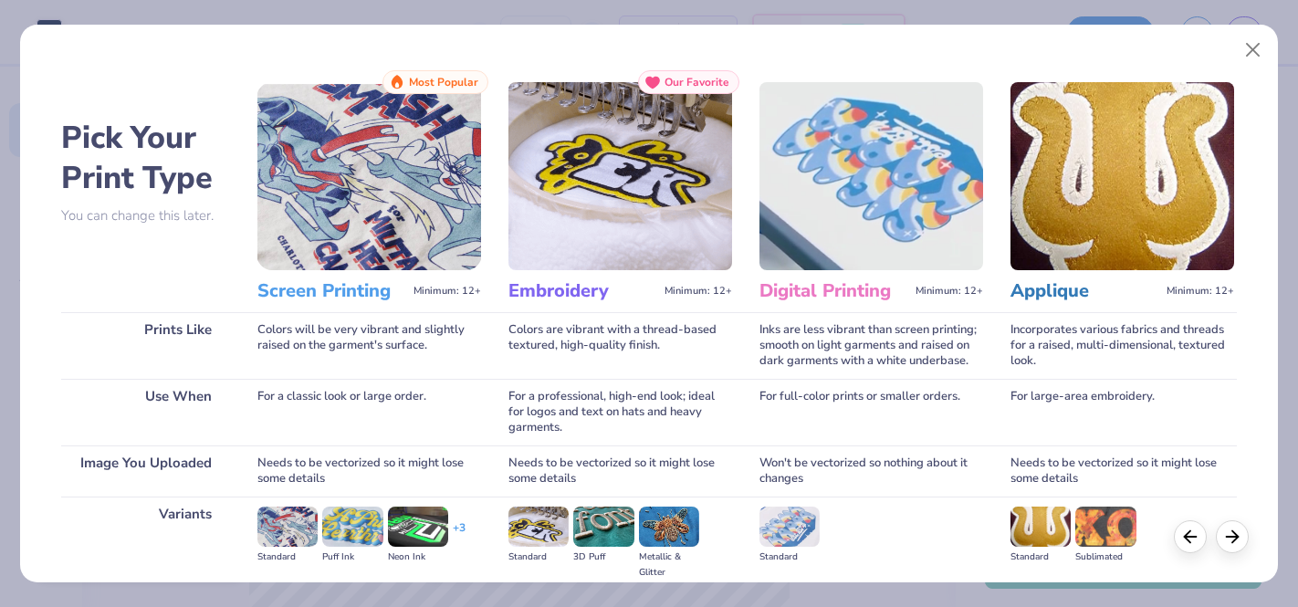
select select "4"
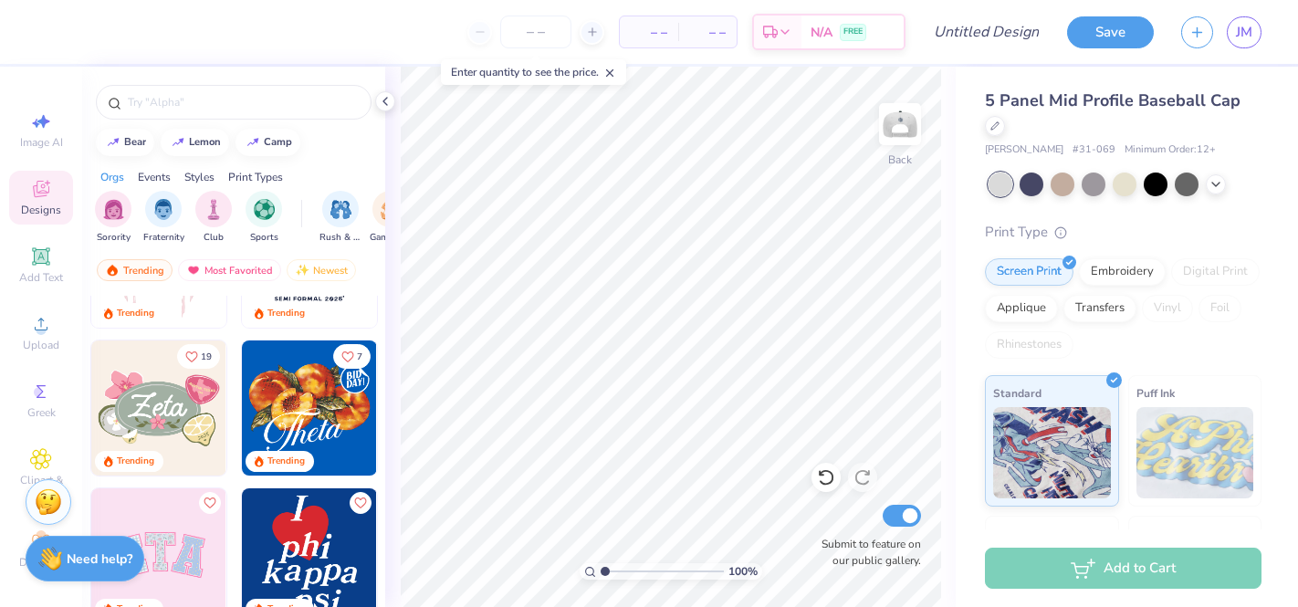
scroll to position [273, 0]
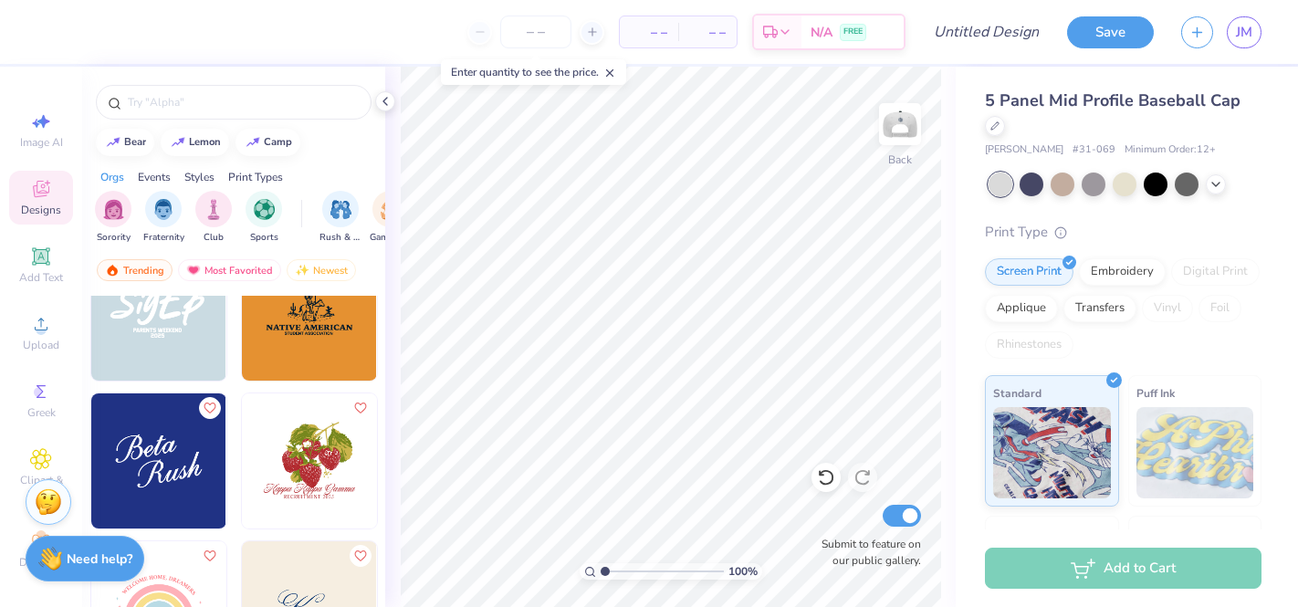
scroll to position [5843, 0]
